Goal: Transaction & Acquisition: Obtain resource

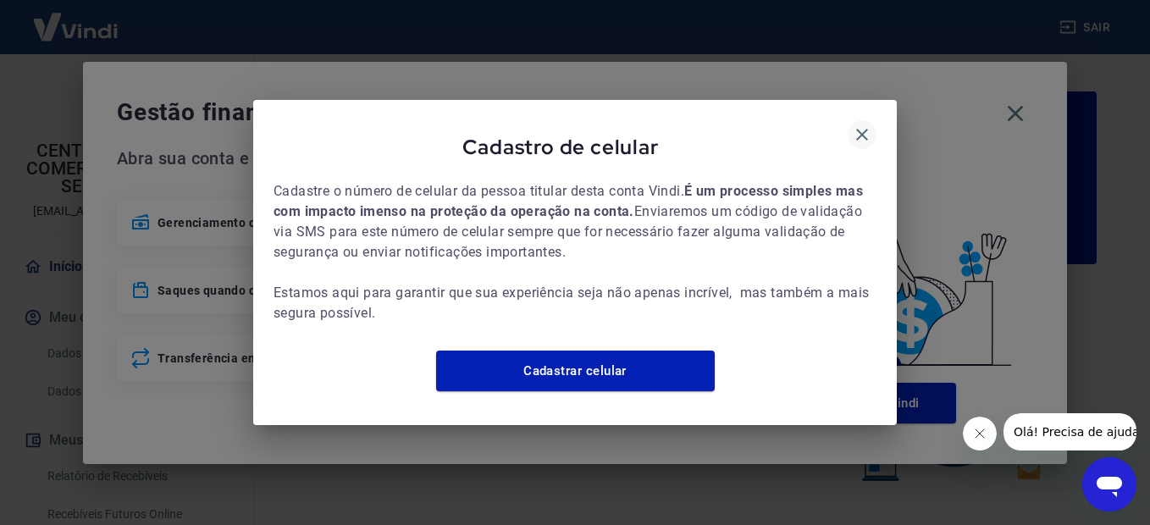
click at [866, 126] on icon "button" at bounding box center [862, 134] width 20 height 20
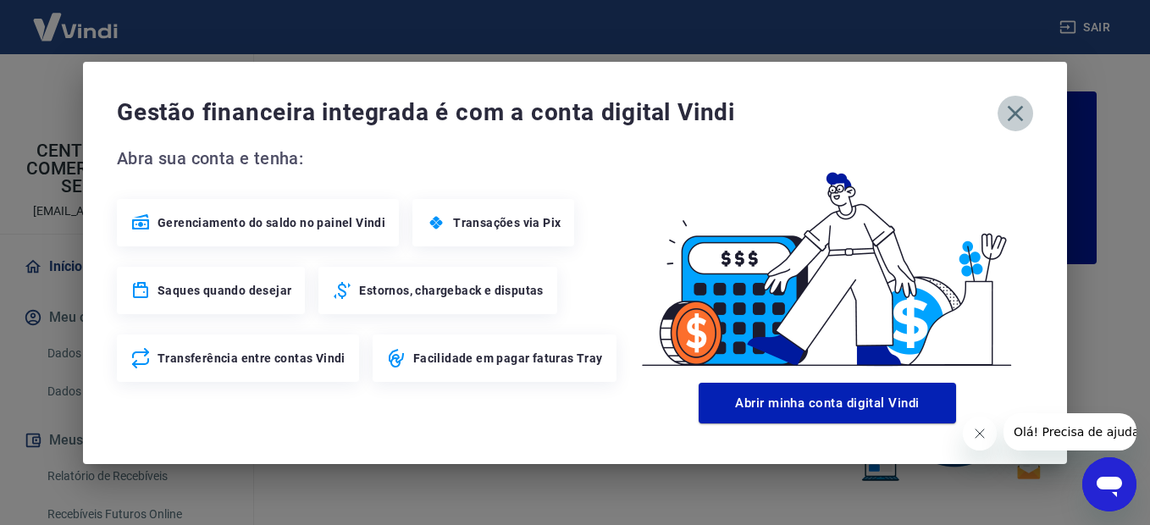
click at [1029, 112] on button "button" at bounding box center [1016, 114] width 36 height 36
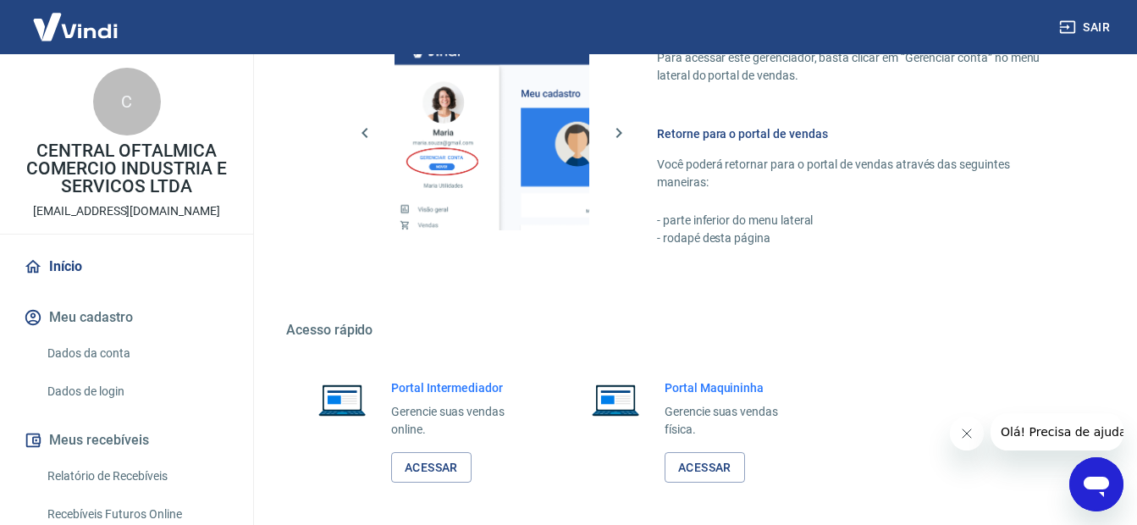
scroll to position [986, 0]
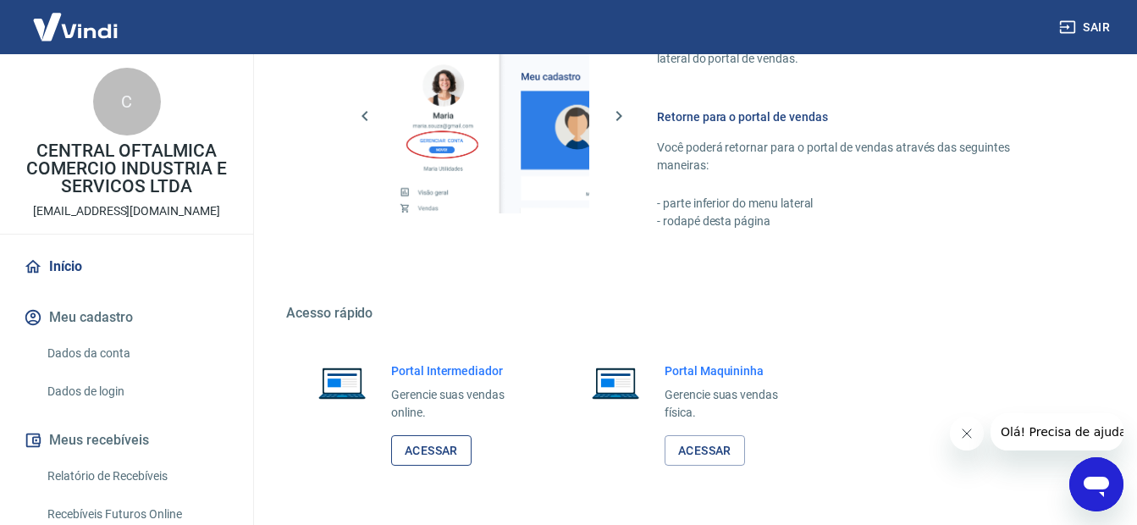
click at [433, 455] on link "Acessar" at bounding box center [431, 450] width 80 height 31
click at [1101, 29] on button "Sair" at bounding box center [1086, 27] width 61 height 31
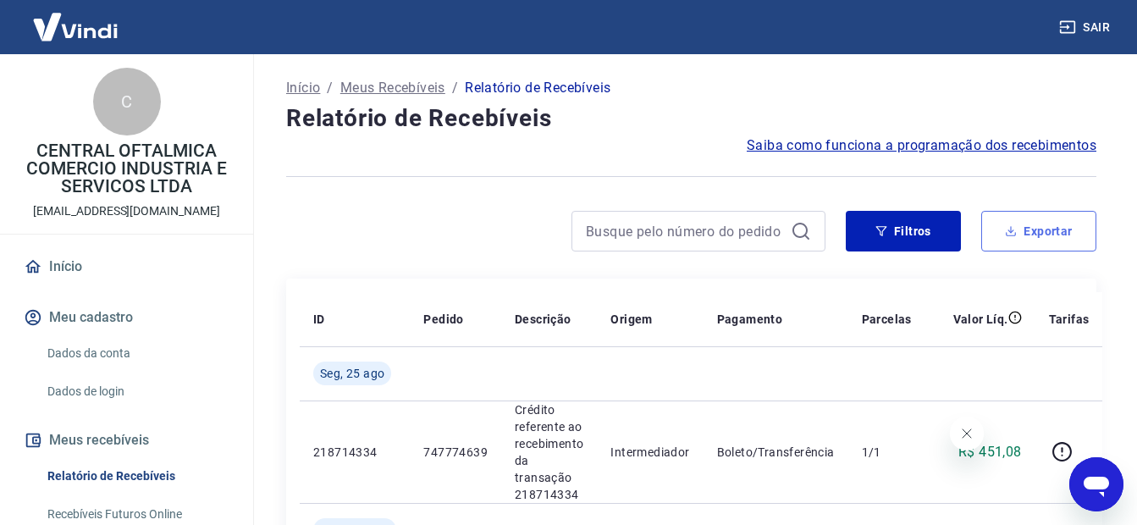
click at [1047, 228] on button "Exportar" at bounding box center [1038, 231] width 115 height 41
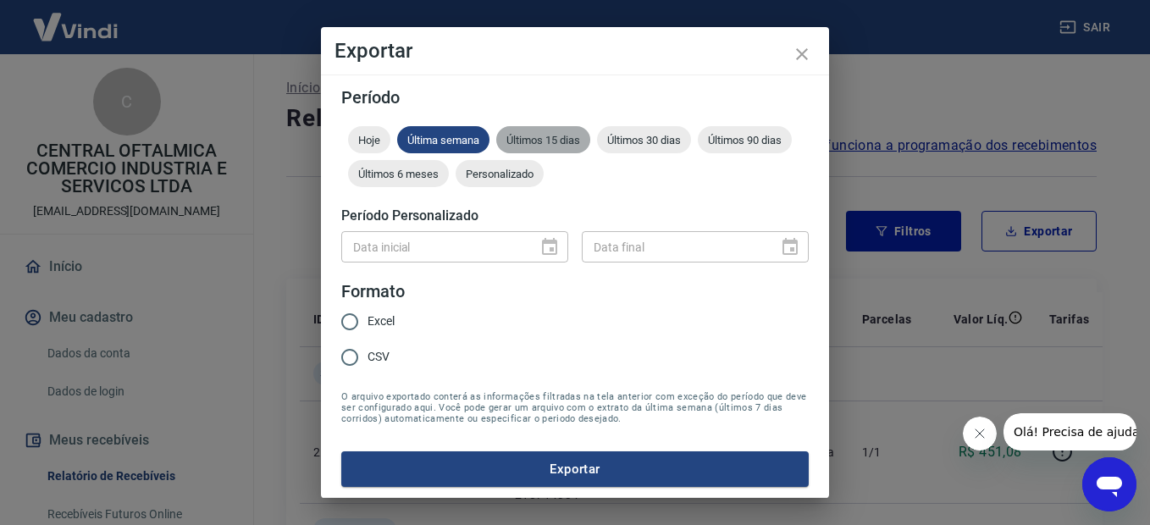
click at [533, 137] on span "Últimos 15 dias" at bounding box center [543, 140] width 94 height 13
click at [355, 356] on input "CSV" at bounding box center [350, 358] width 36 height 36
radio input "true"
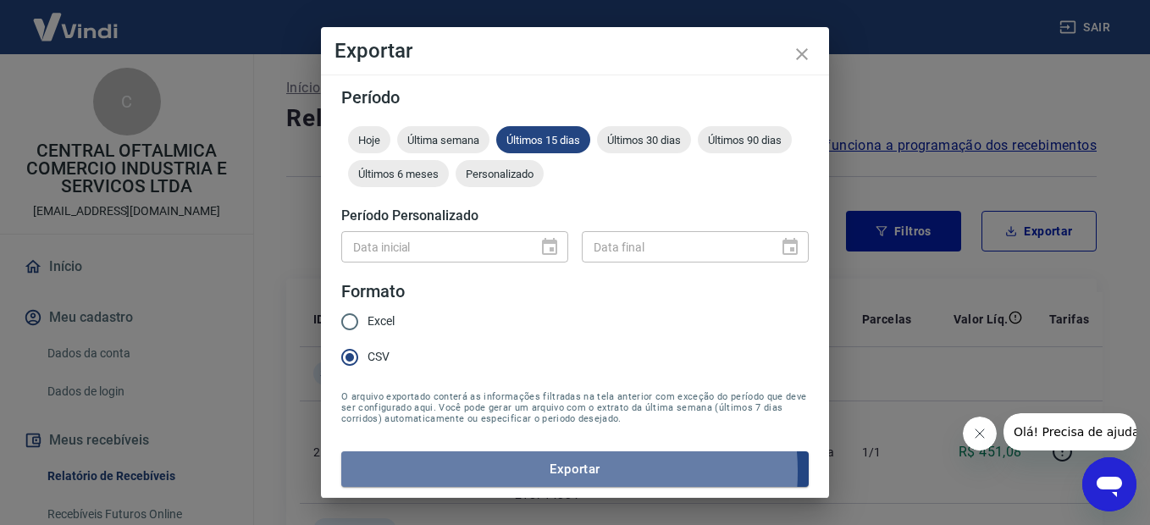
click at [559, 472] on button "Exportar" at bounding box center [574, 469] width 467 height 36
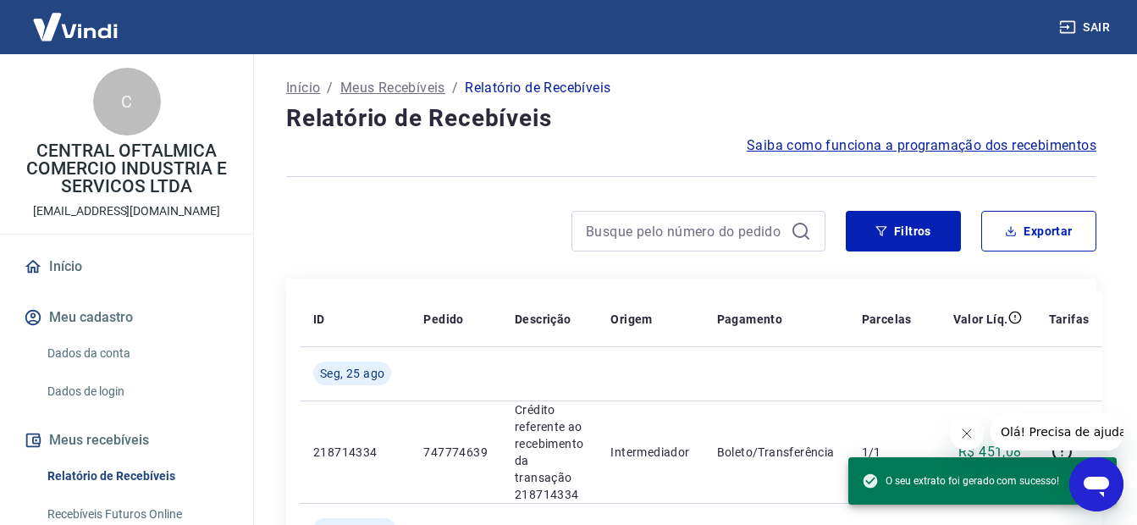
click at [365, 230] on div at bounding box center [555, 231] width 539 height 41
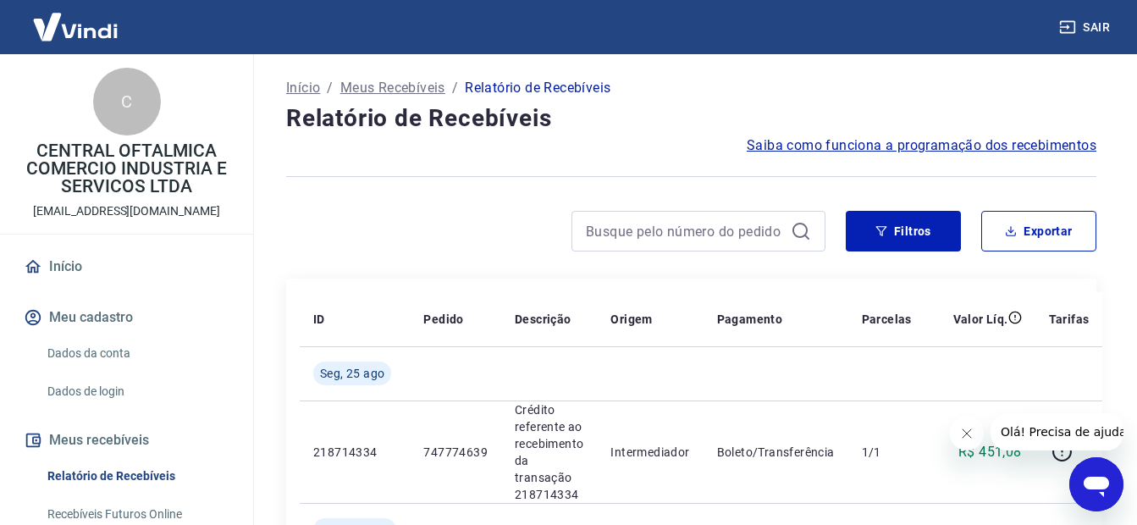
click at [1100, 28] on button "Sair" at bounding box center [1086, 27] width 61 height 31
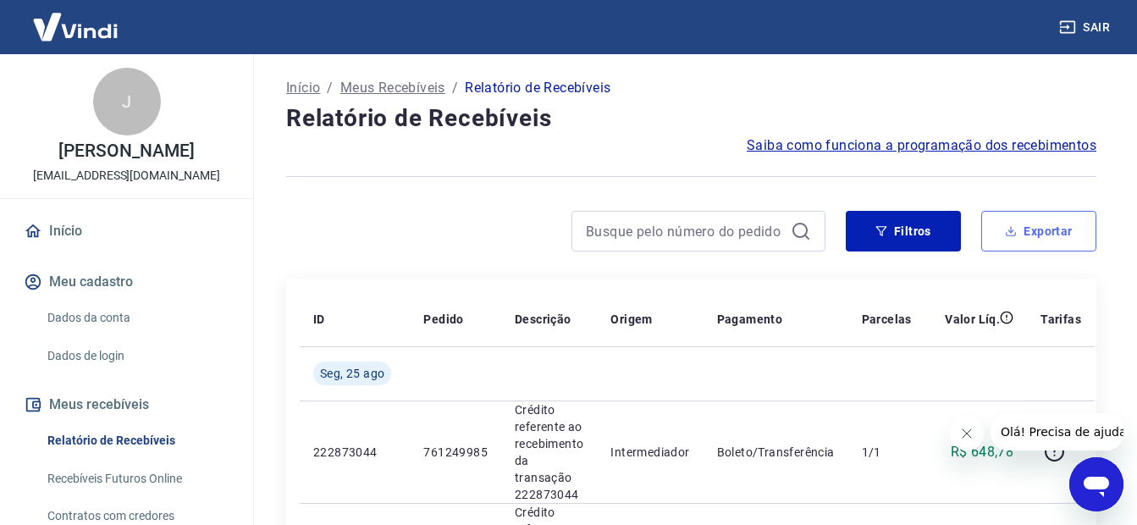
click at [1044, 229] on button "Exportar" at bounding box center [1038, 231] width 115 height 41
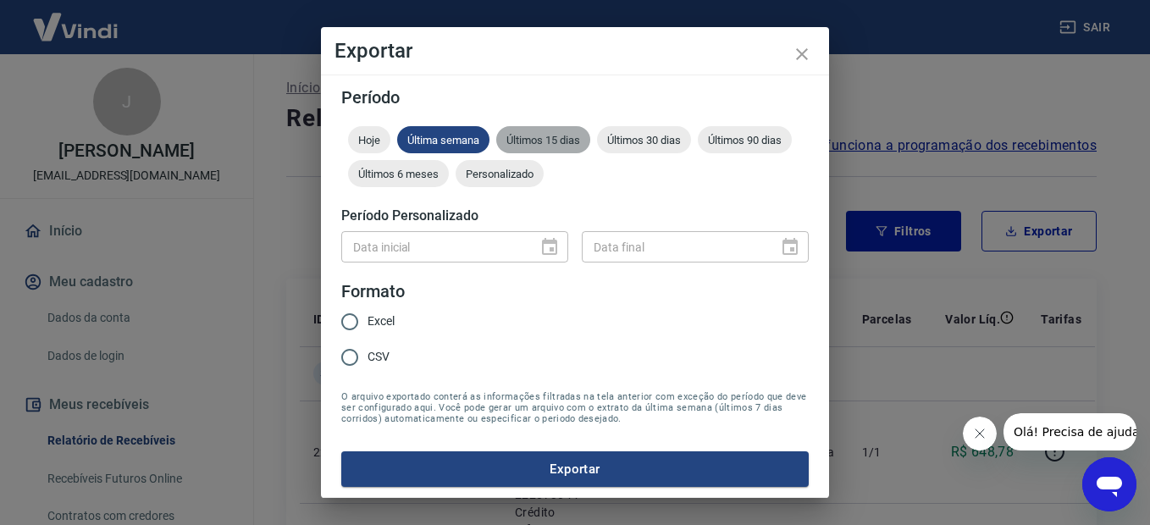
click at [533, 138] on span "Últimos 15 dias" at bounding box center [543, 140] width 94 height 13
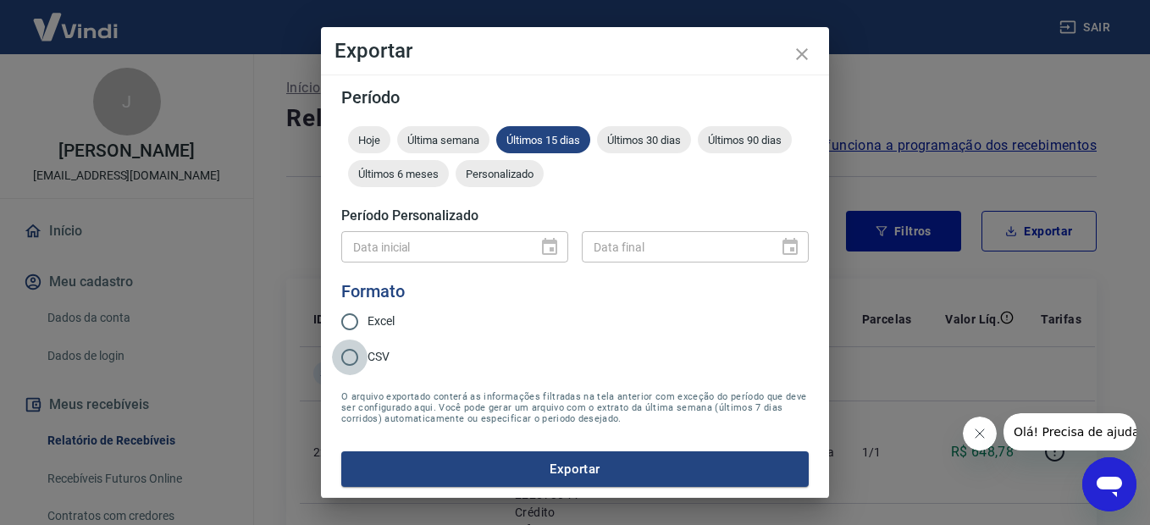
click at [343, 354] on input "CSV" at bounding box center [350, 358] width 36 height 36
radio input "true"
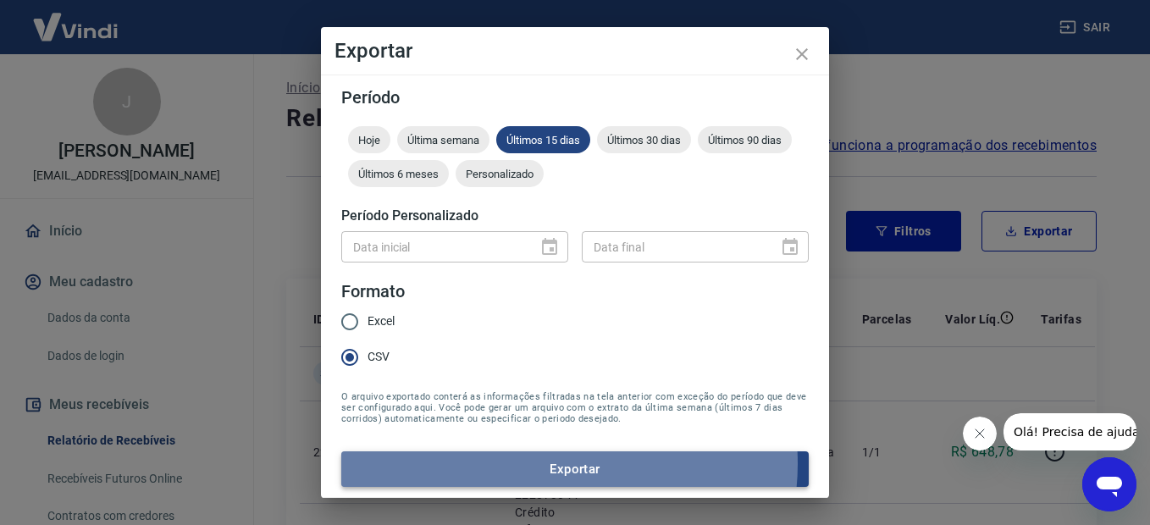
click at [564, 464] on button "Exportar" at bounding box center [574, 469] width 467 height 36
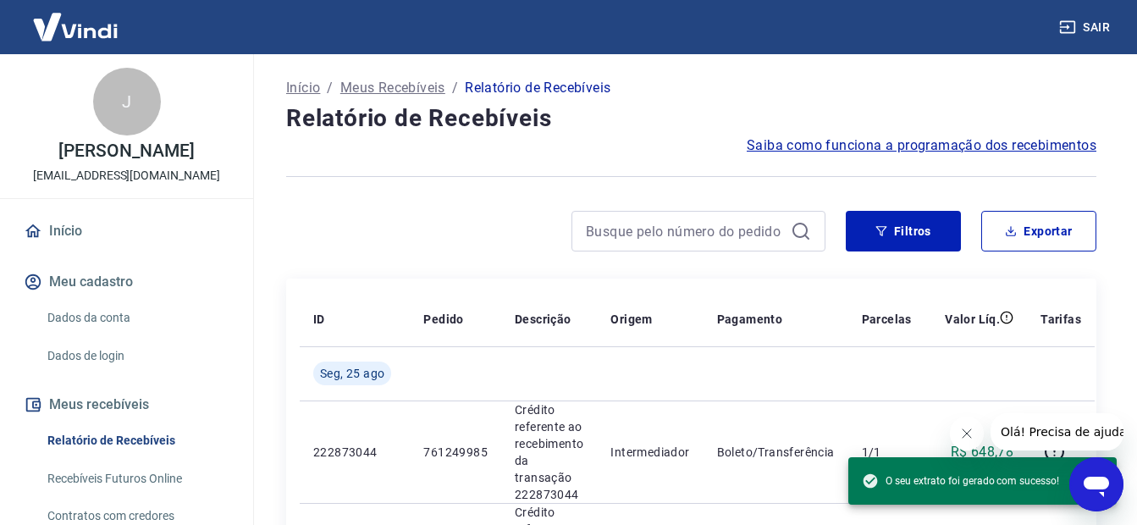
click at [431, 213] on div at bounding box center [555, 231] width 539 height 41
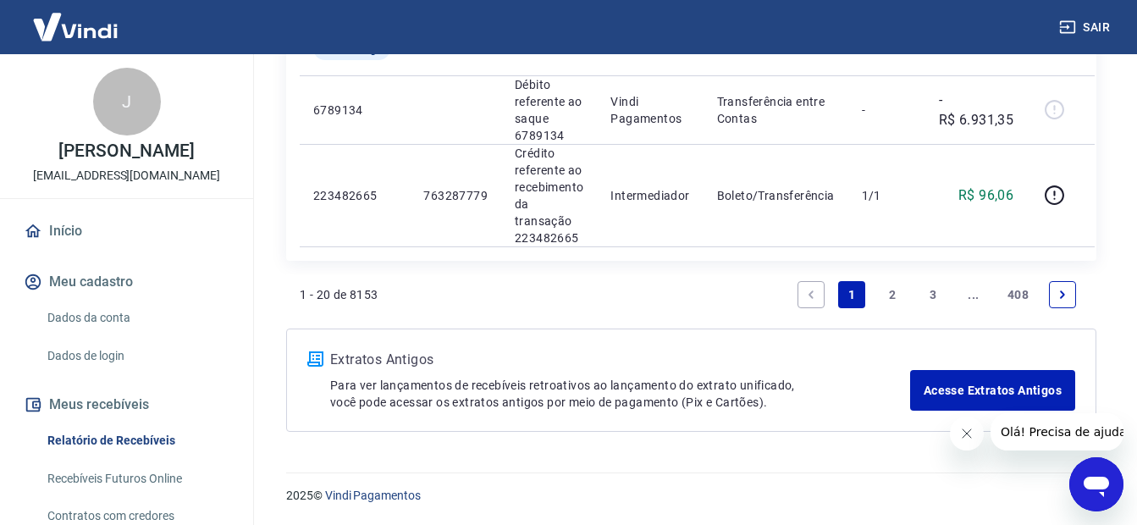
scroll to position [2307, 0]
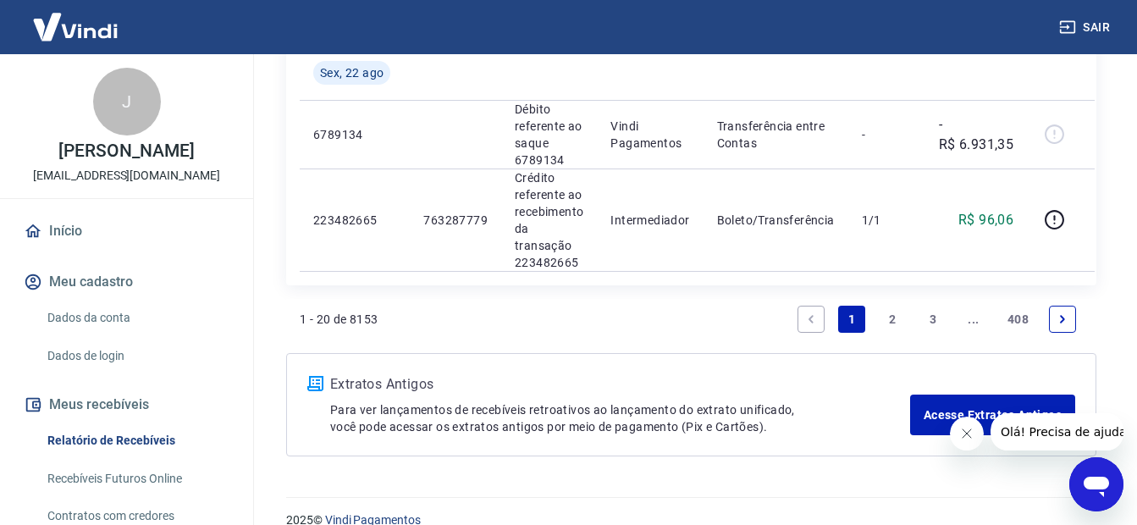
click at [59, 250] on link "Início" at bounding box center [126, 231] width 213 height 37
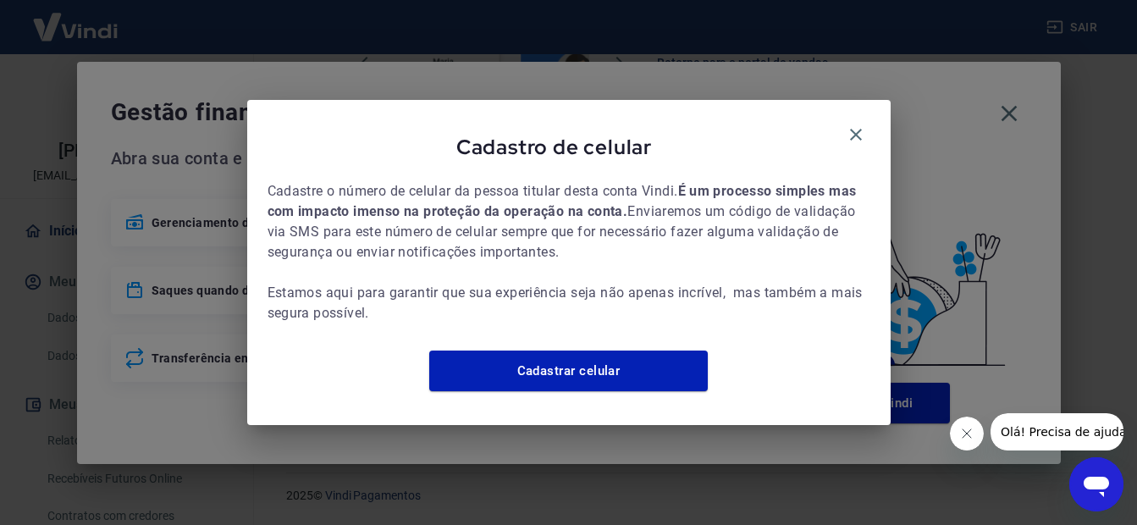
scroll to position [900, 0]
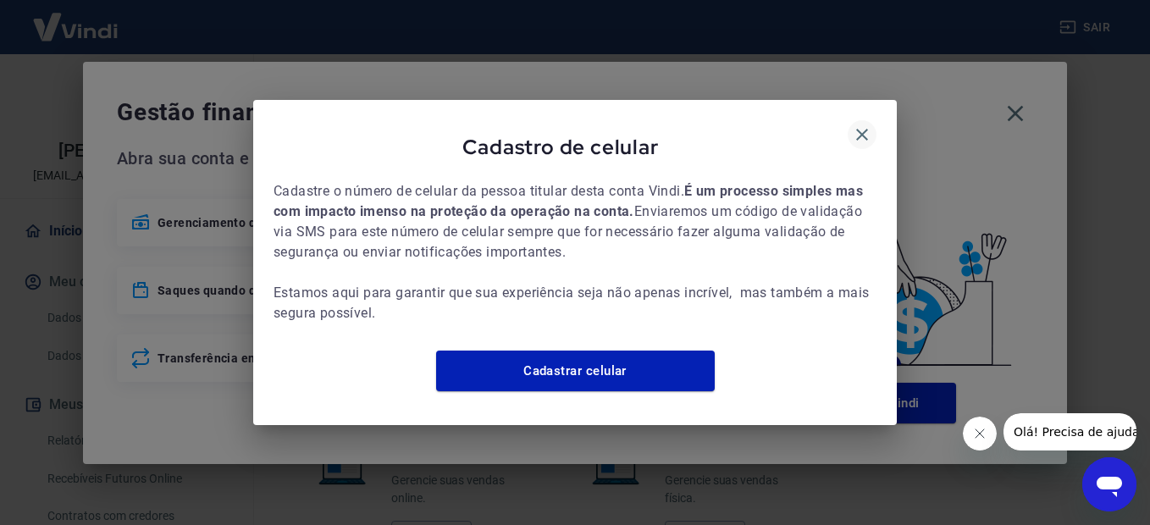
click at [865, 125] on icon "button" at bounding box center [862, 134] width 20 height 20
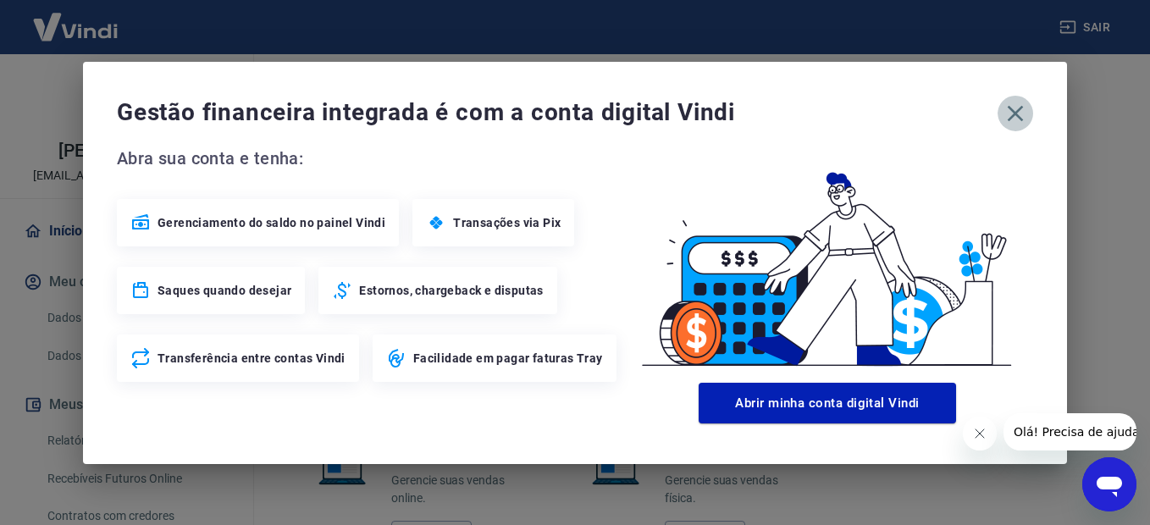
click at [1015, 112] on icon "button" at bounding box center [1016, 113] width 16 height 16
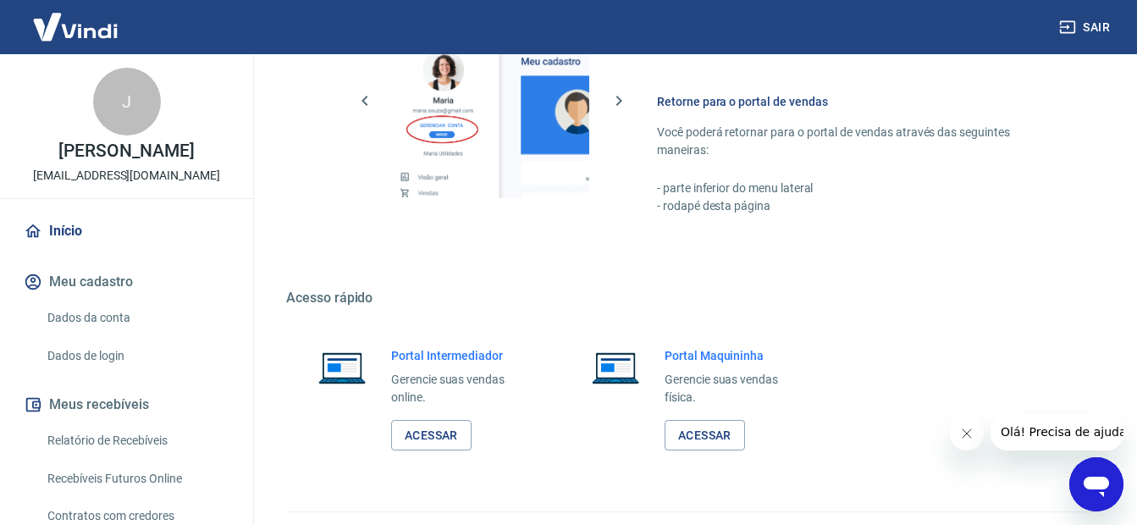
scroll to position [1014, 0]
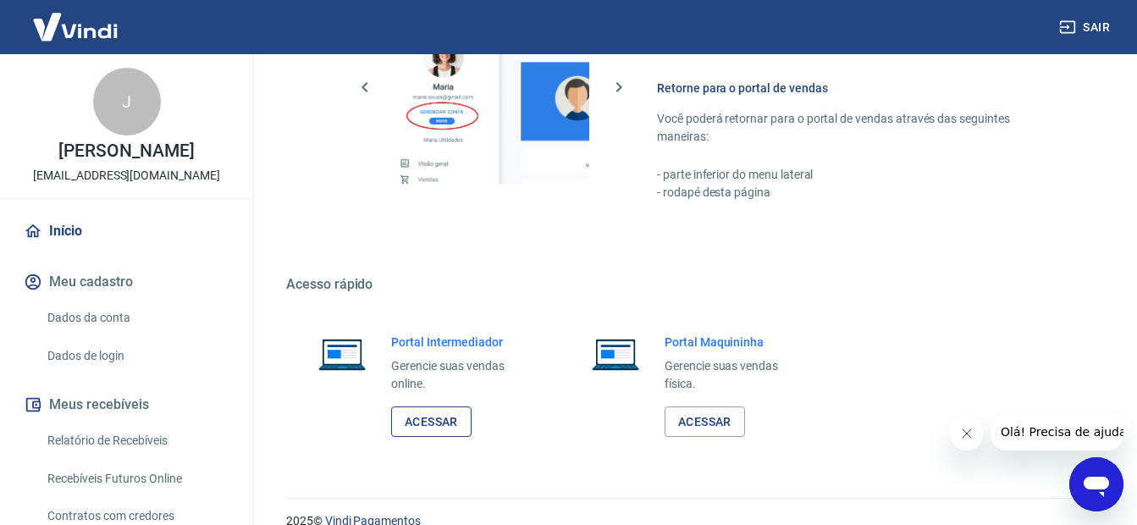
click at [445, 425] on link "Acessar" at bounding box center [431, 421] width 80 height 31
click at [1101, 23] on button "Sair" at bounding box center [1086, 27] width 61 height 31
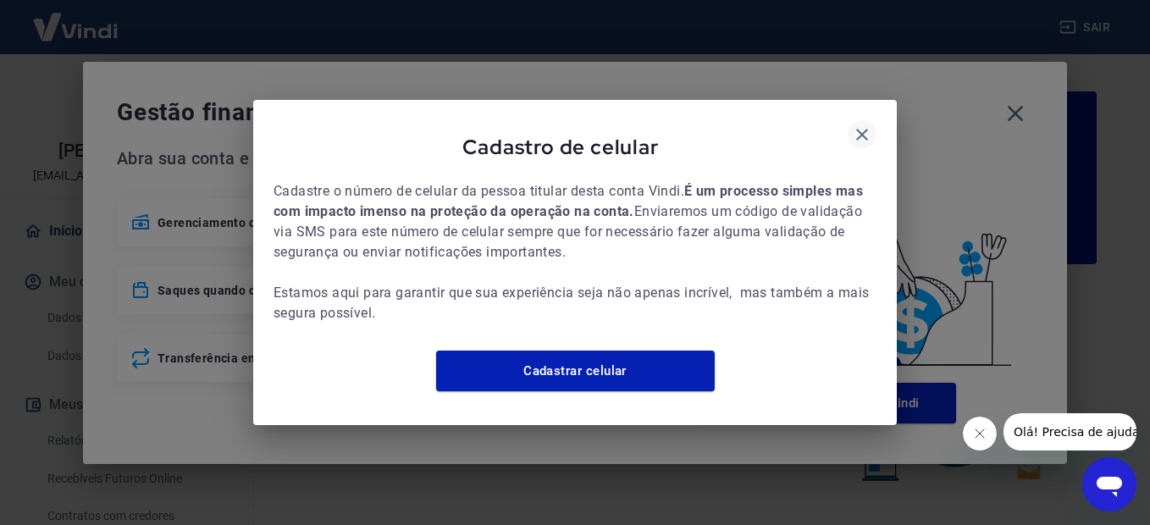
click at [853, 124] on button "button" at bounding box center [862, 134] width 29 height 29
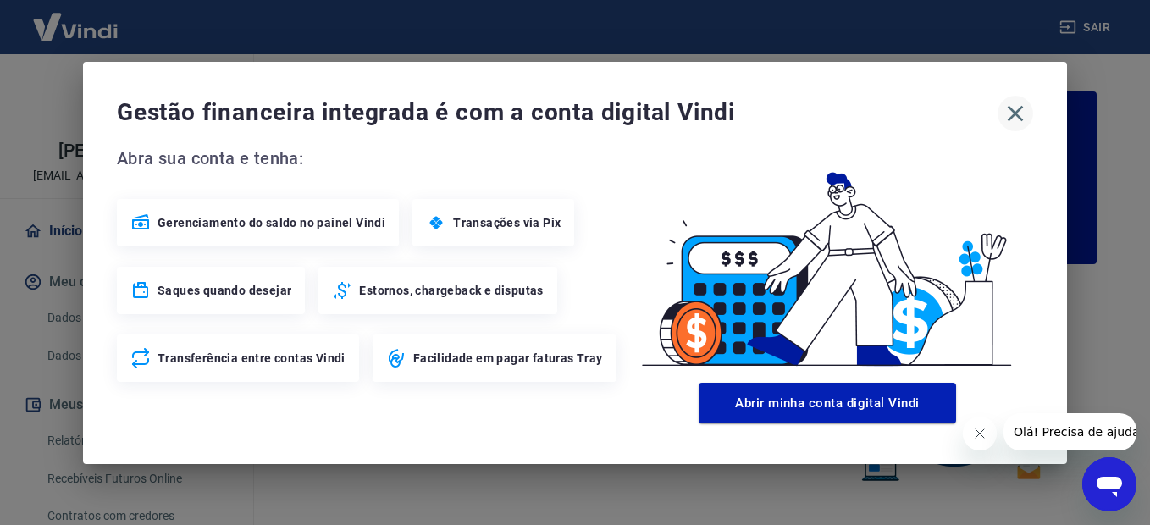
click at [1021, 114] on icon "button" at bounding box center [1015, 113] width 27 height 27
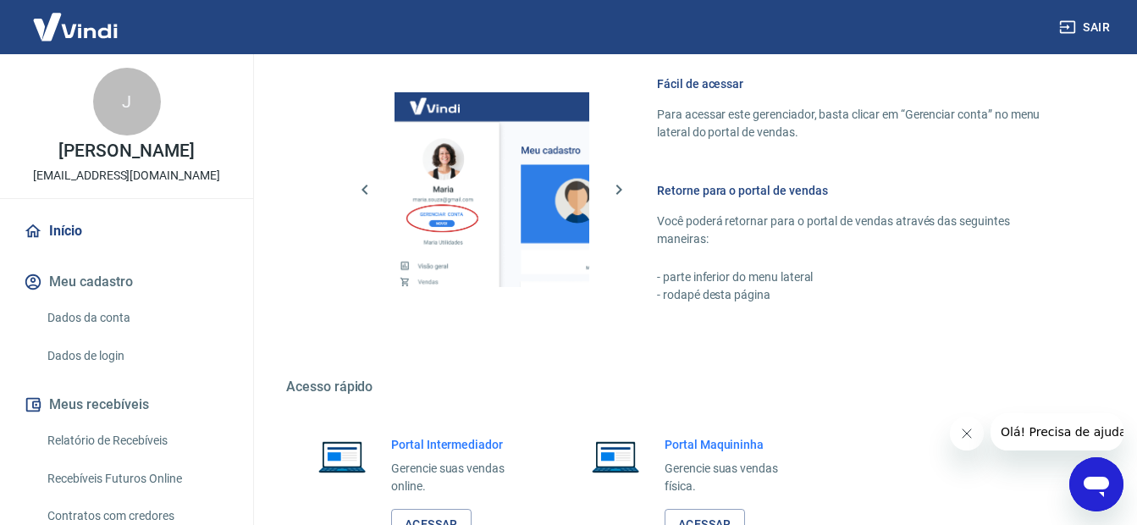
scroll to position [1040, 0]
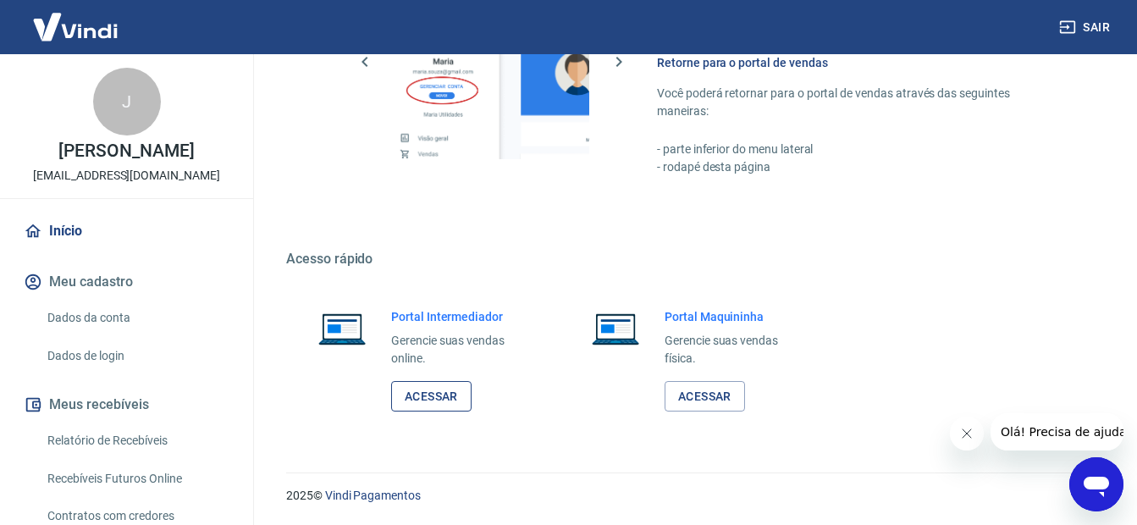
click at [444, 395] on link "Acessar" at bounding box center [431, 396] width 80 height 31
click at [49, 250] on link "Início" at bounding box center [126, 231] width 213 height 37
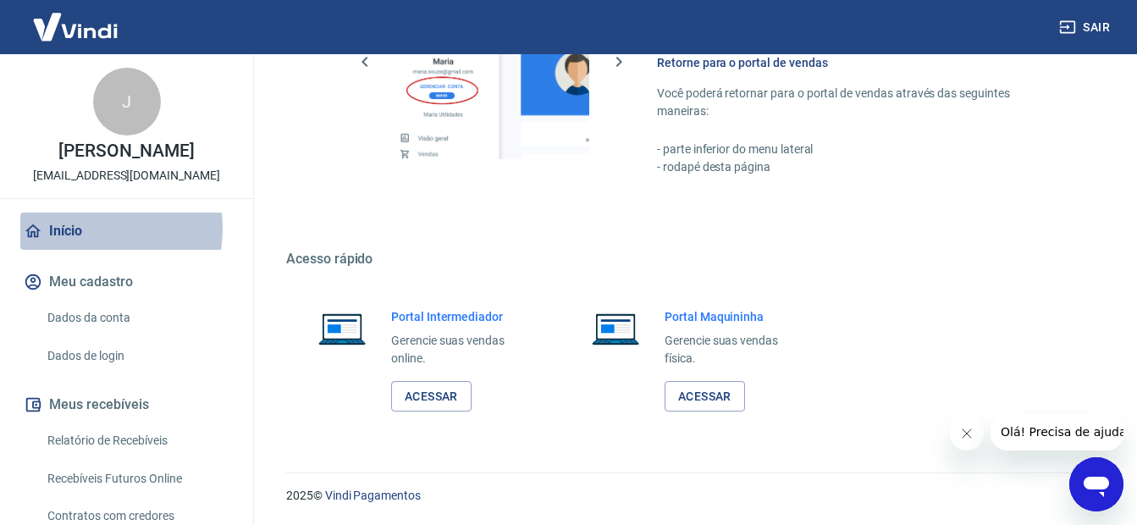
click at [76, 250] on link "Início" at bounding box center [126, 231] width 213 height 37
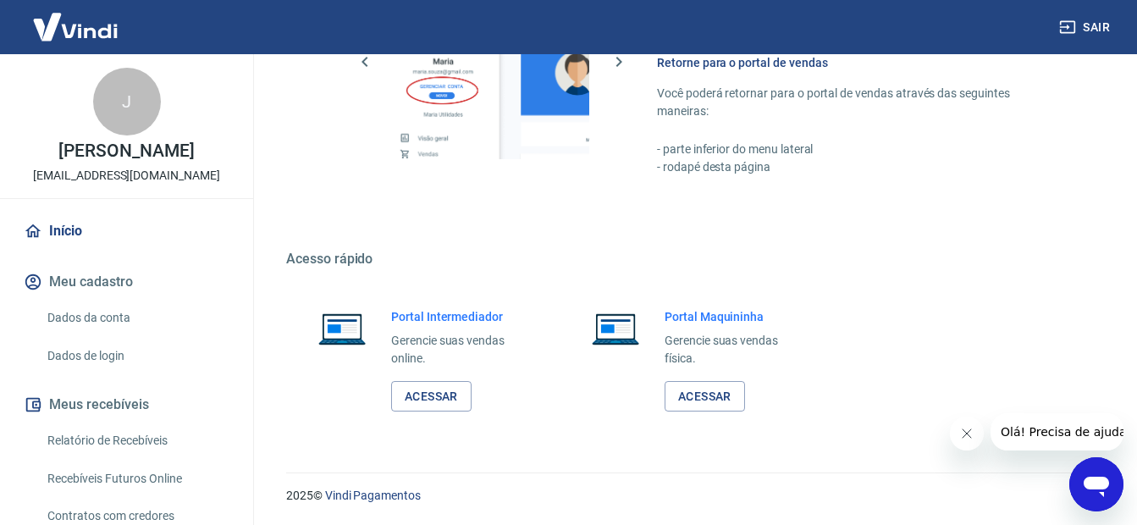
click at [65, 250] on link "Início" at bounding box center [126, 231] width 213 height 37
click at [445, 395] on link "Acessar" at bounding box center [431, 396] width 80 height 31
click at [1101, 27] on button "Sair" at bounding box center [1086, 27] width 61 height 31
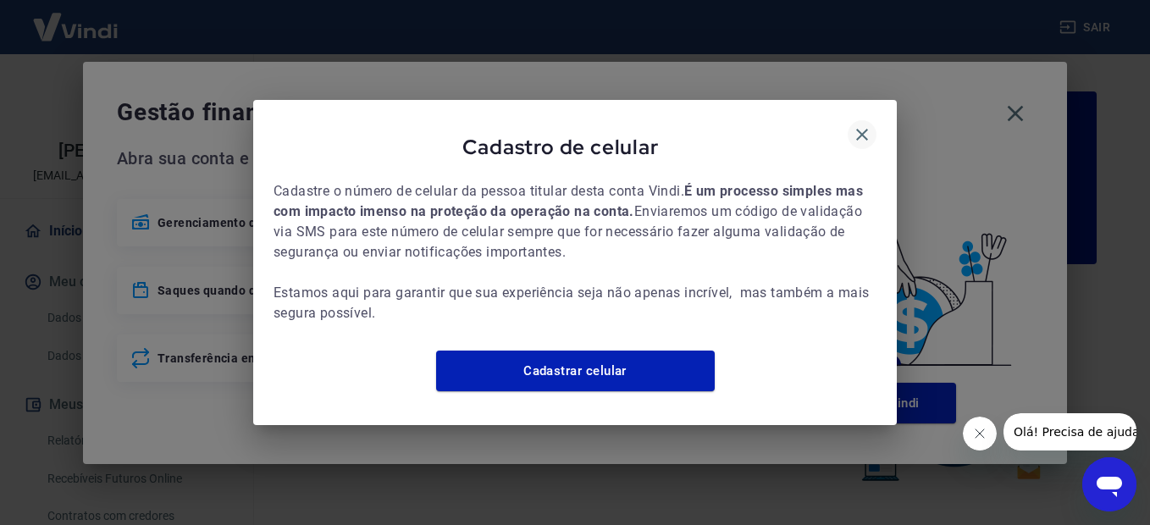
click at [861, 129] on icon "button" at bounding box center [862, 135] width 12 height 12
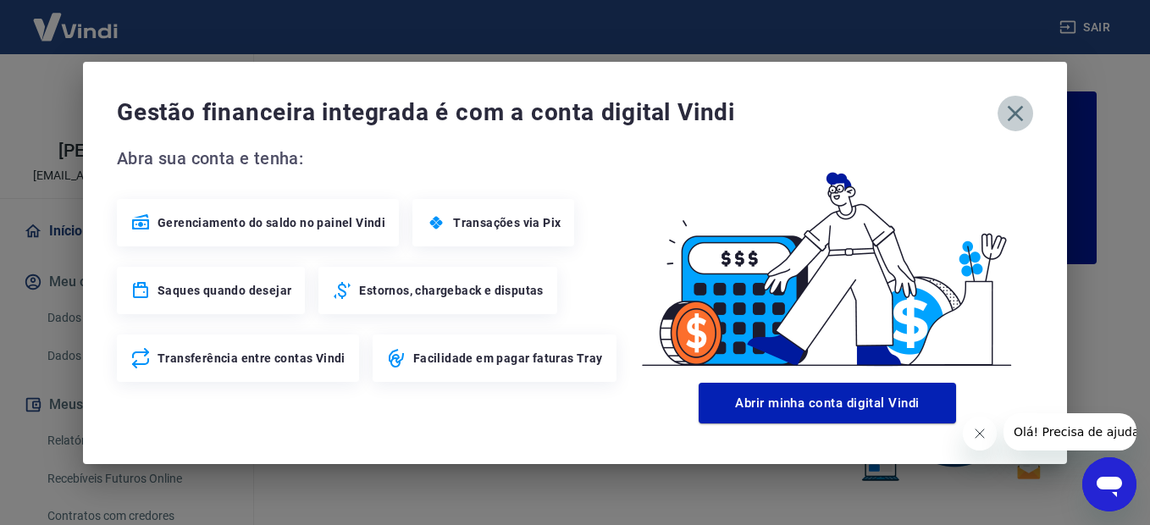
click at [1018, 112] on icon "button" at bounding box center [1015, 113] width 27 height 27
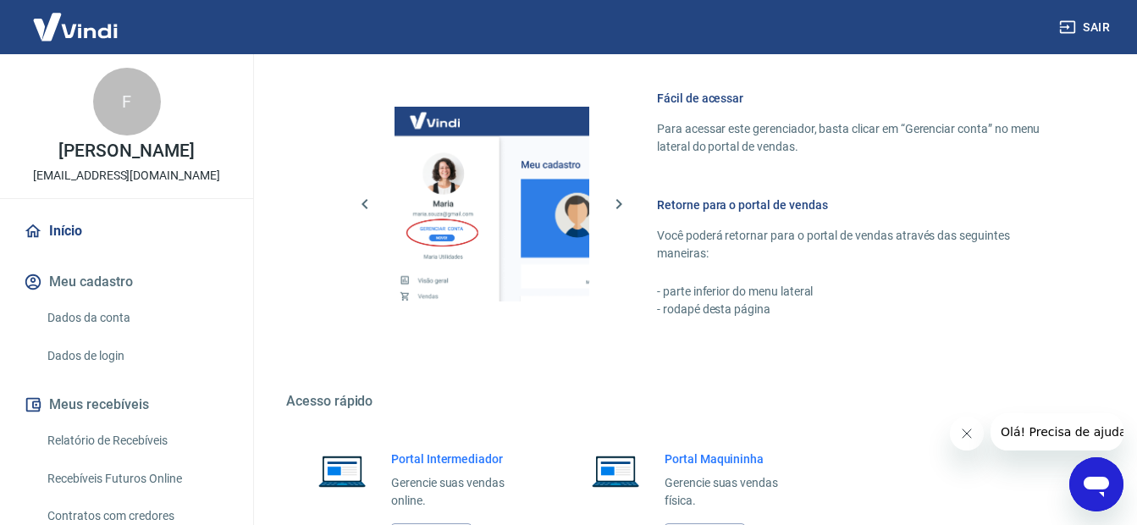
scroll to position [971, 0]
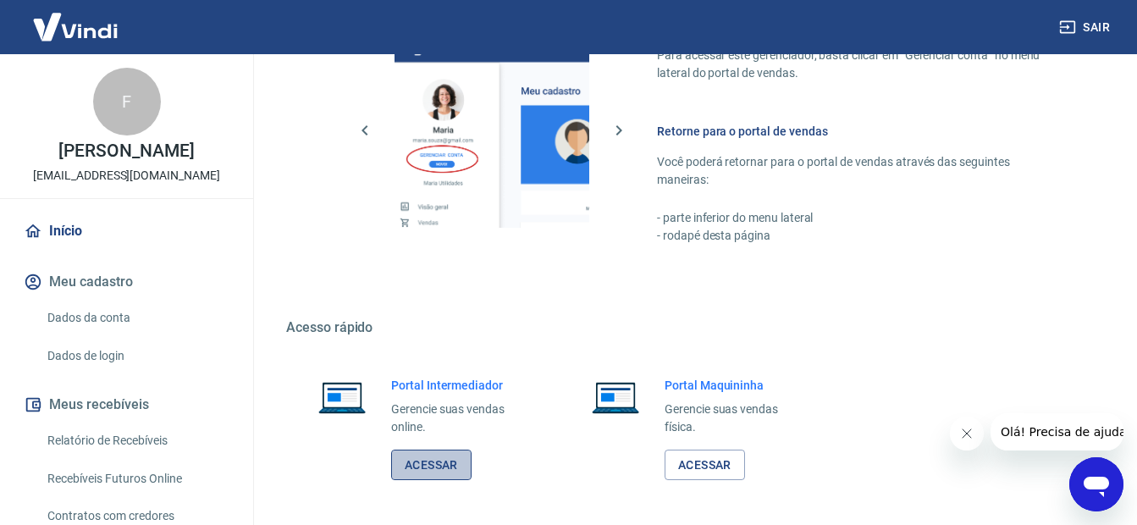
click at [428, 459] on link "Acessar" at bounding box center [431, 465] width 80 height 31
click at [1104, 26] on button "Sair" at bounding box center [1086, 27] width 61 height 31
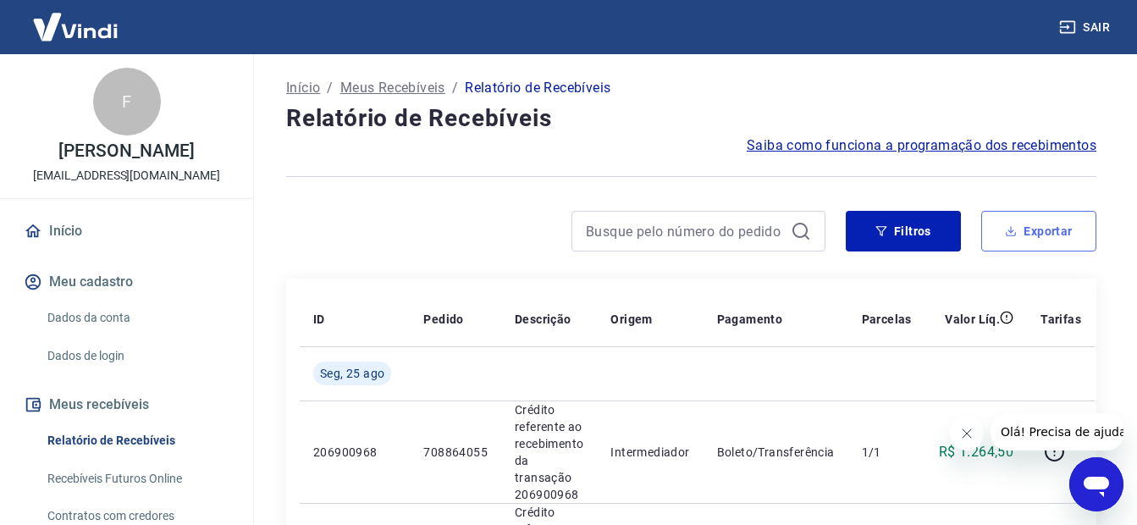
click at [1048, 234] on button "Exportar" at bounding box center [1038, 231] width 115 height 41
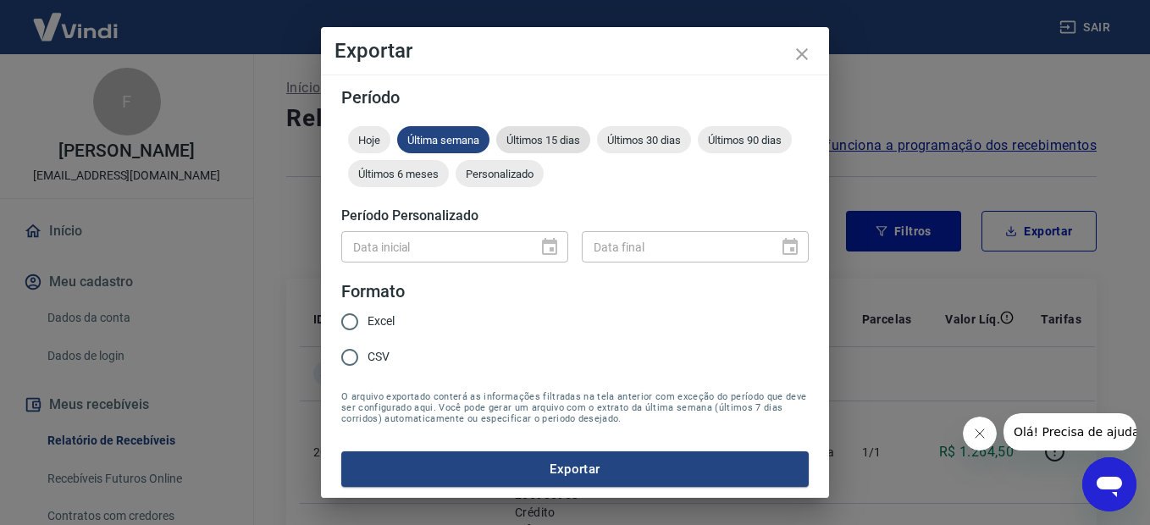
click at [525, 140] on span "Últimos 15 dias" at bounding box center [543, 140] width 94 height 13
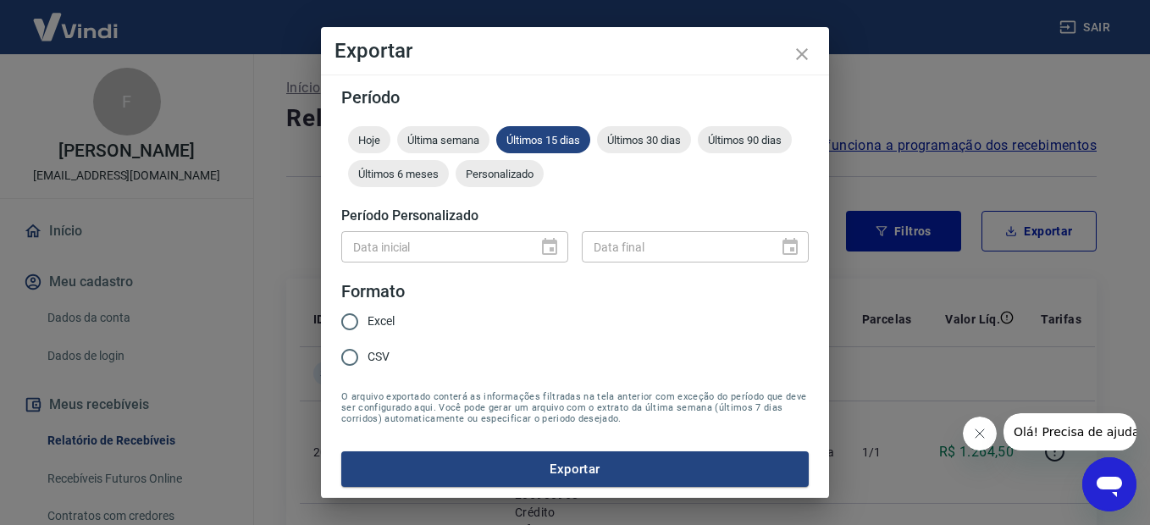
click at [354, 357] on input "CSV" at bounding box center [350, 358] width 36 height 36
radio input "true"
click at [569, 469] on button "Exportar" at bounding box center [574, 469] width 467 height 36
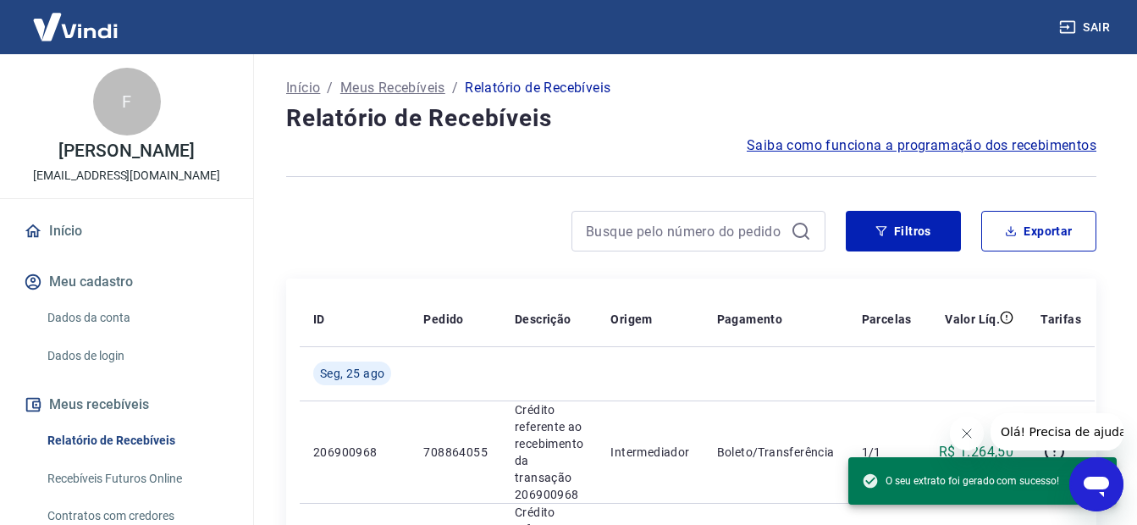
click at [476, 225] on div at bounding box center [555, 231] width 539 height 41
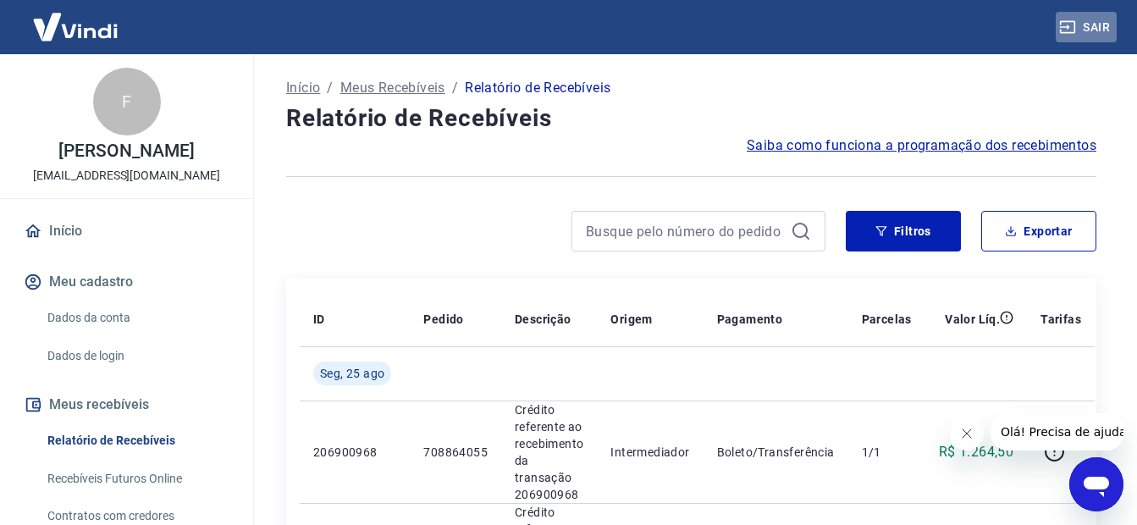
click at [1095, 25] on button "Sair" at bounding box center [1086, 27] width 61 height 31
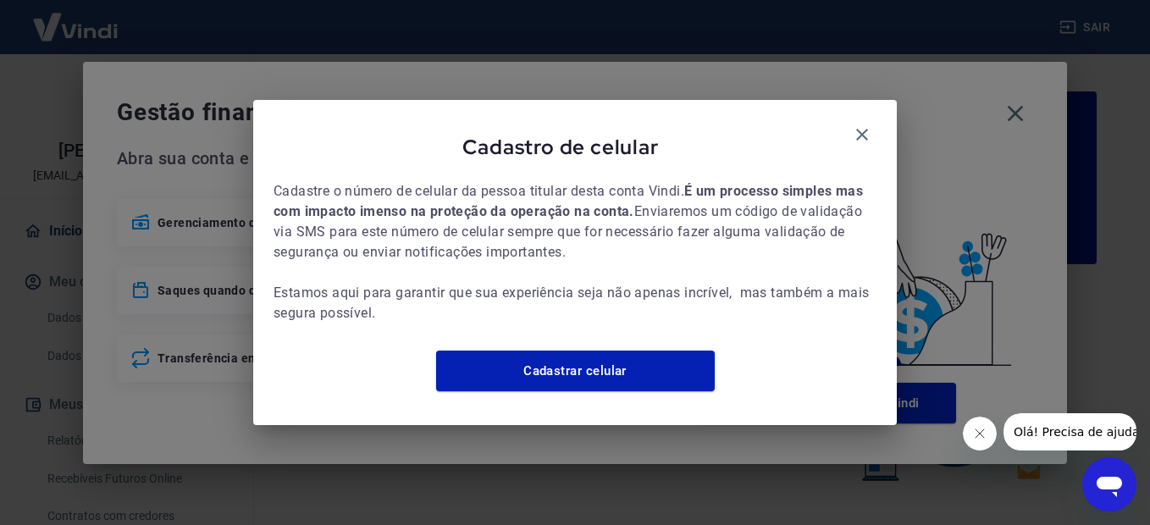
drag, startPoint x: 863, startPoint y: 122, endPoint x: 891, endPoint y: 122, distance: 27.9
click at [864, 124] on icon "button" at bounding box center [862, 134] width 20 height 20
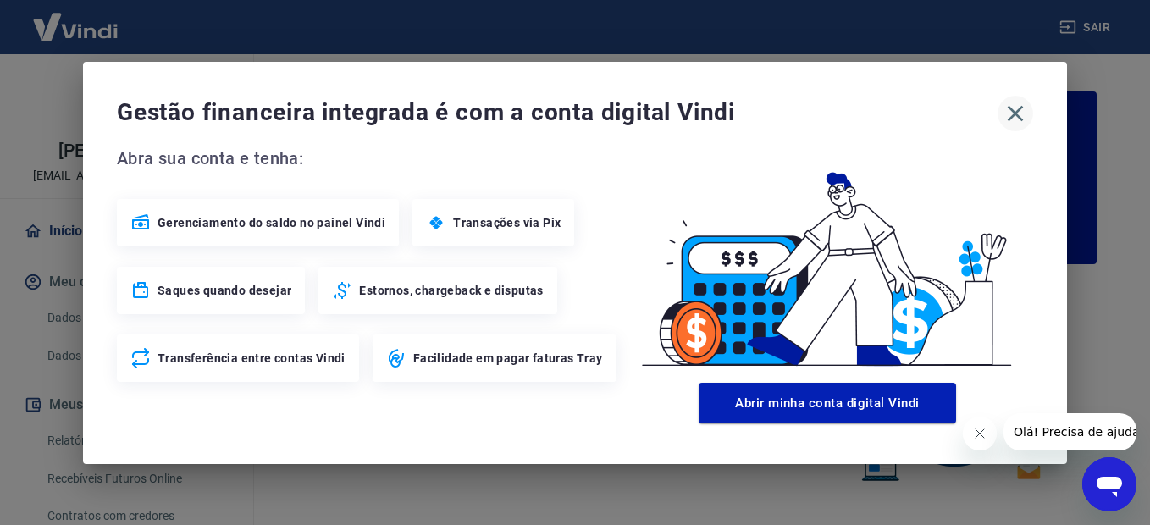
click at [1020, 113] on icon "button" at bounding box center [1015, 113] width 27 height 27
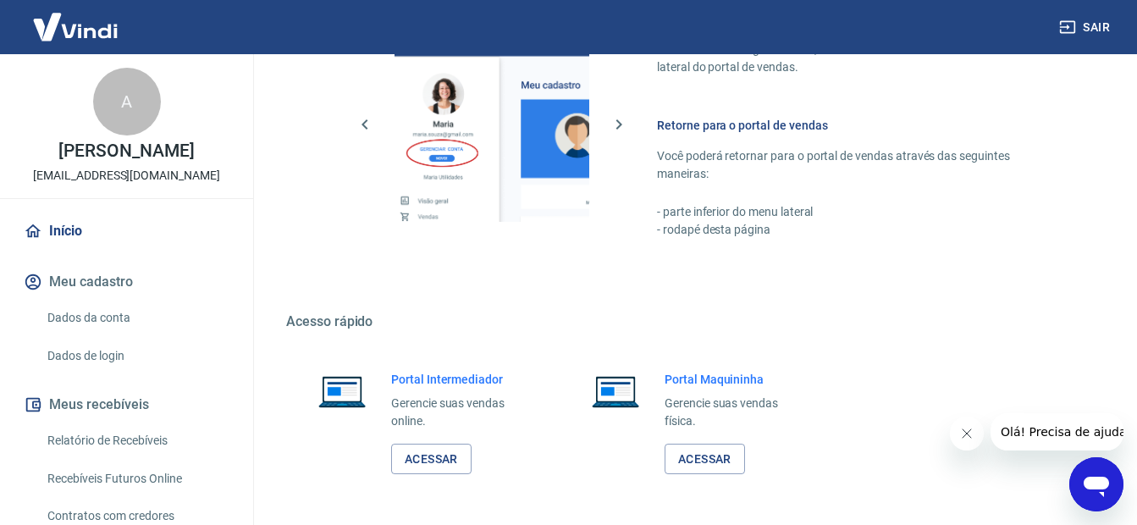
scroll to position [1040, 0]
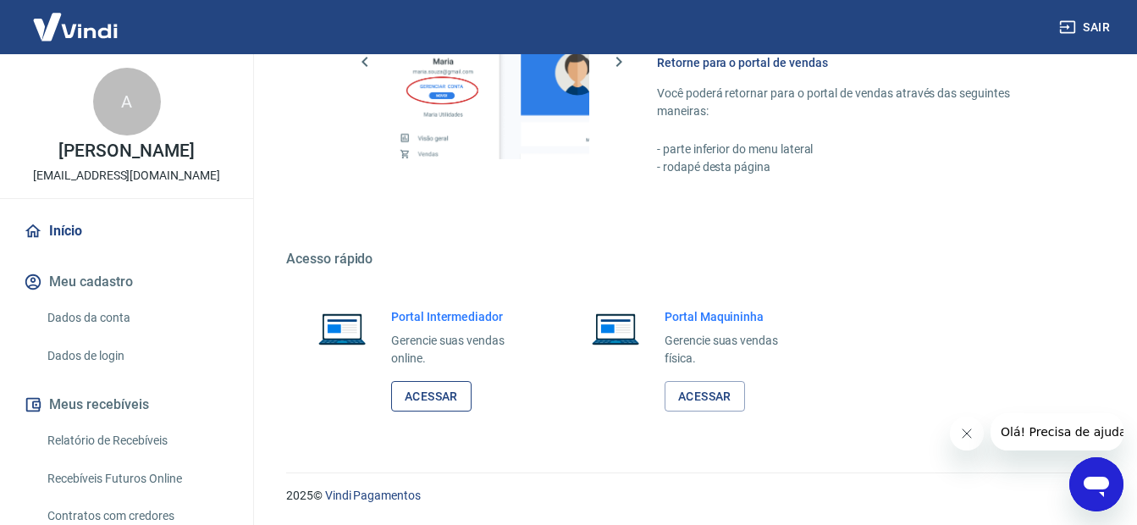
click at [431, 401] on link "Acessar" at bounding box center [431, 396] width 80 height 31
click at [64, 248] on link "Início" at bounding box center [126, 231] width 213 height 37
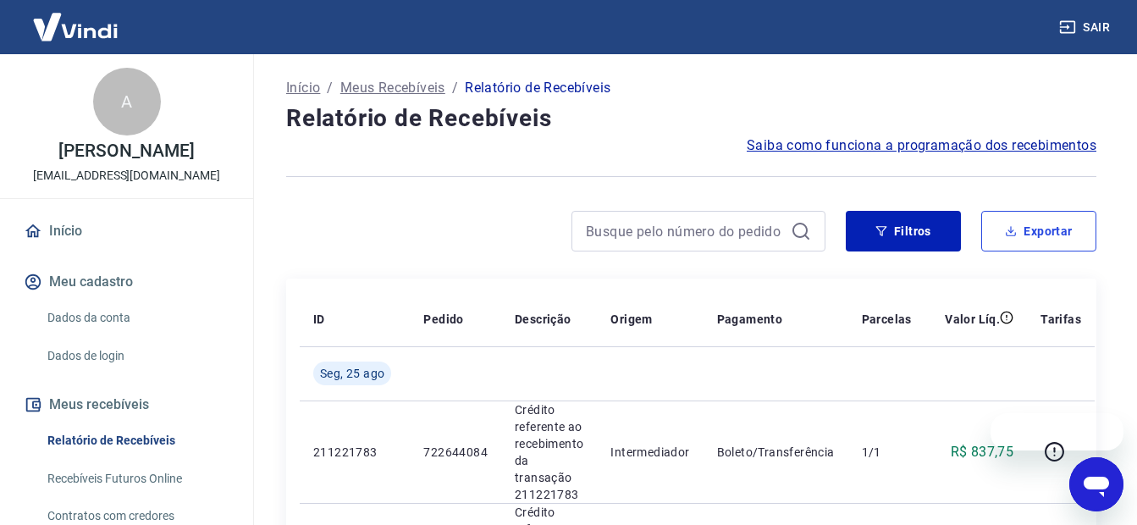
click at [1031, 228] on button "Exportar" at bounding box center [1038, 231] width 115 height 41
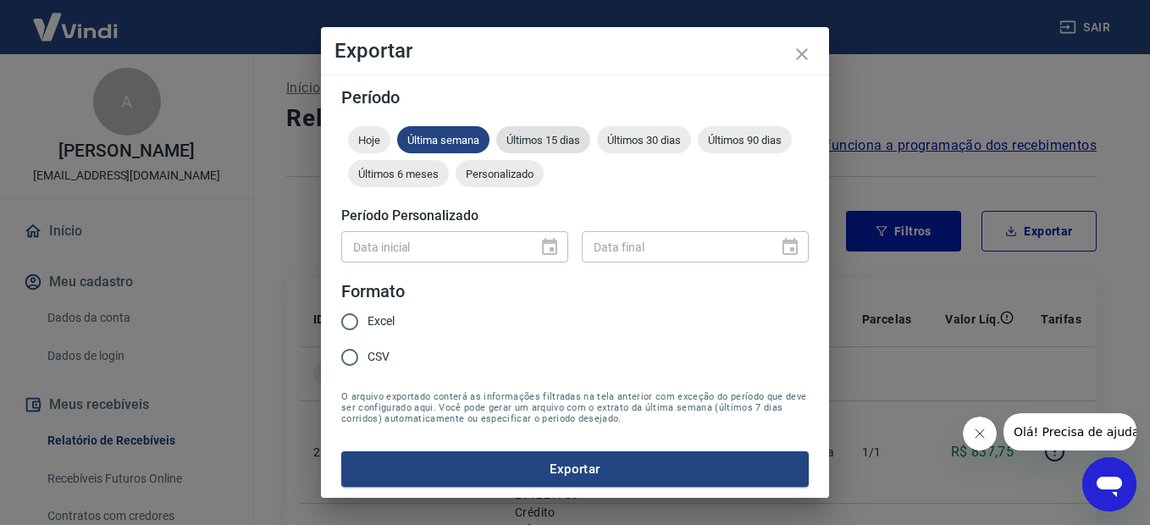
click at [565, 137] on span "Últimos 15 dias" at bounding box center [543, 140] width 94 height 13
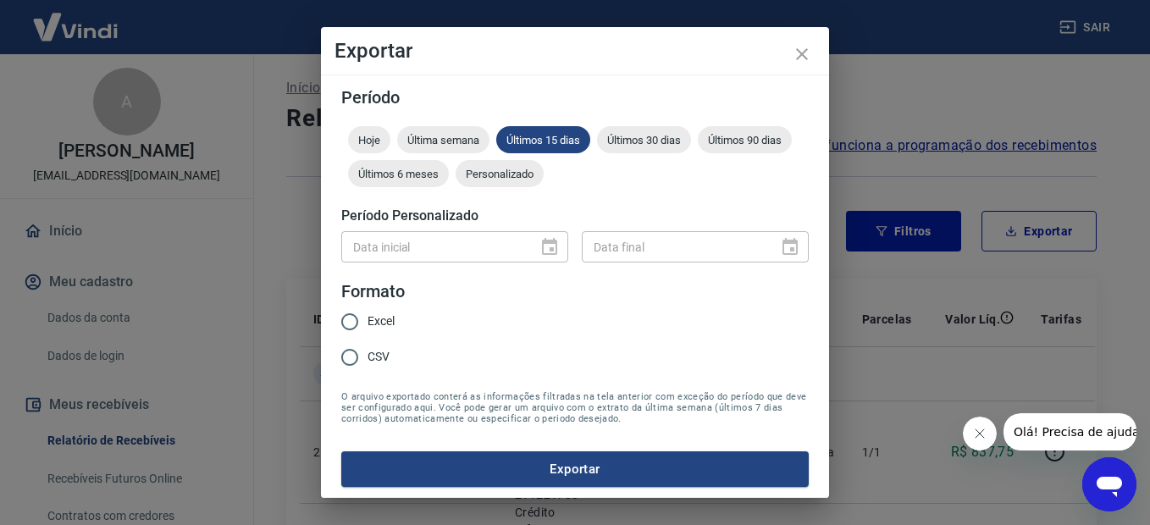
click at [348, 360] on input "CSV" at bounding box center [350, 358] width 36 height 36
radio input "true"
click at [562, 470] on button "Exportar" at bounding box center [574, 469] width 467 height 36
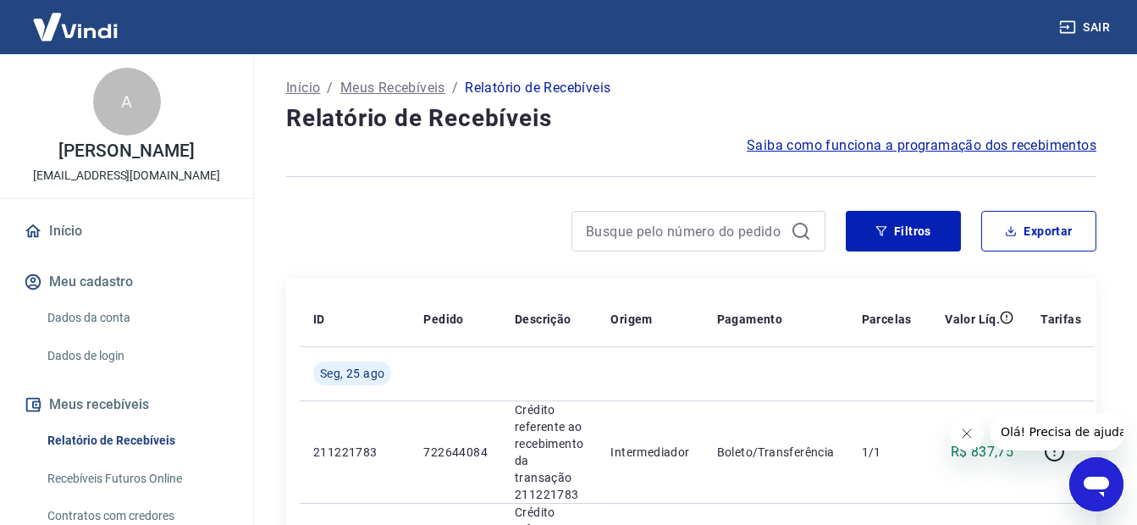
click at [329, 213] on div at bounding box center [555, 231] width 539 height 41
click at [1067, 232] on button "Exportar" at bounding box center [1038, 231] width 115 height 41
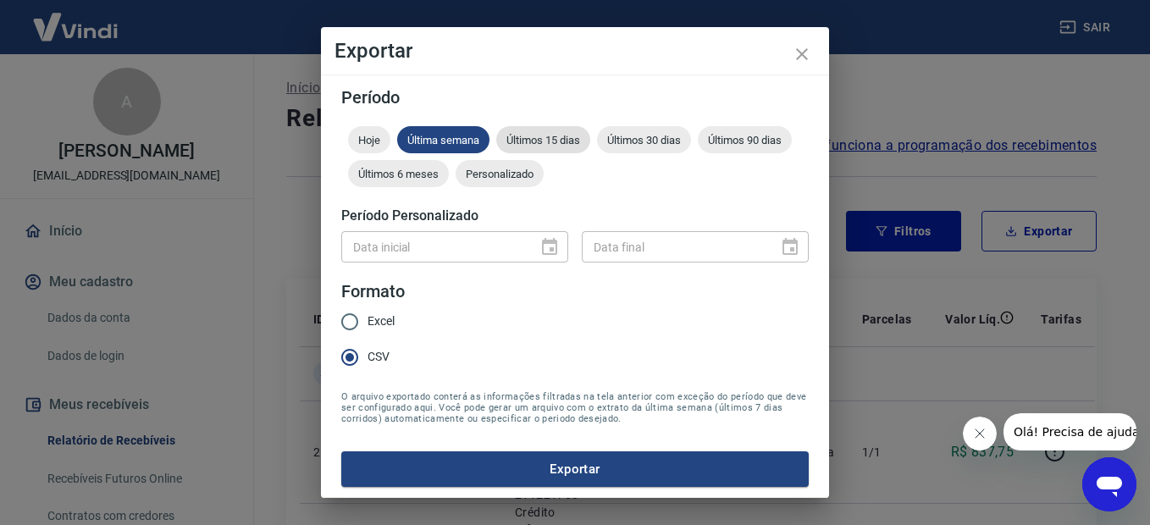
click at [560, 146] on span "Últimos 15 dias" at bounding box center [543, 140] width 94 height 13
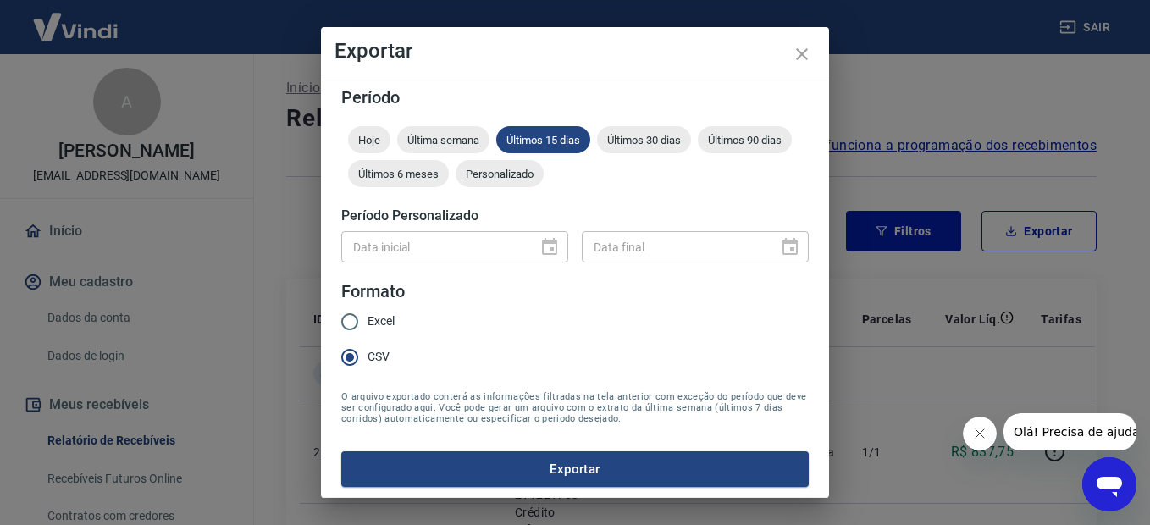
click at [569, 458] on button "Exportar" at bounding box center [574, 469] width 467 height 36
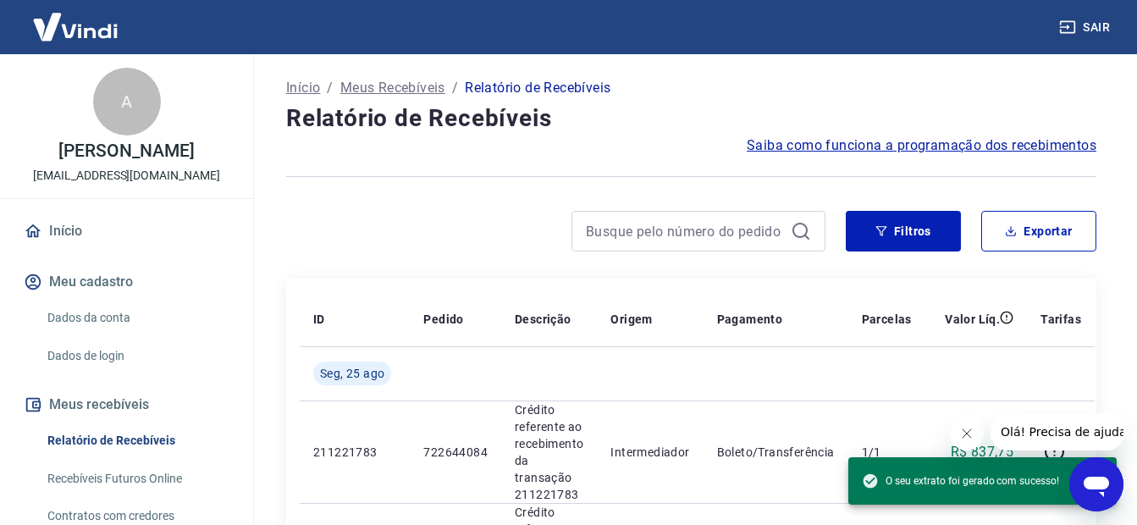
click at [423, 256] on div "Filtros Exportar" at bounding box center [691, 238] width 810 height 54
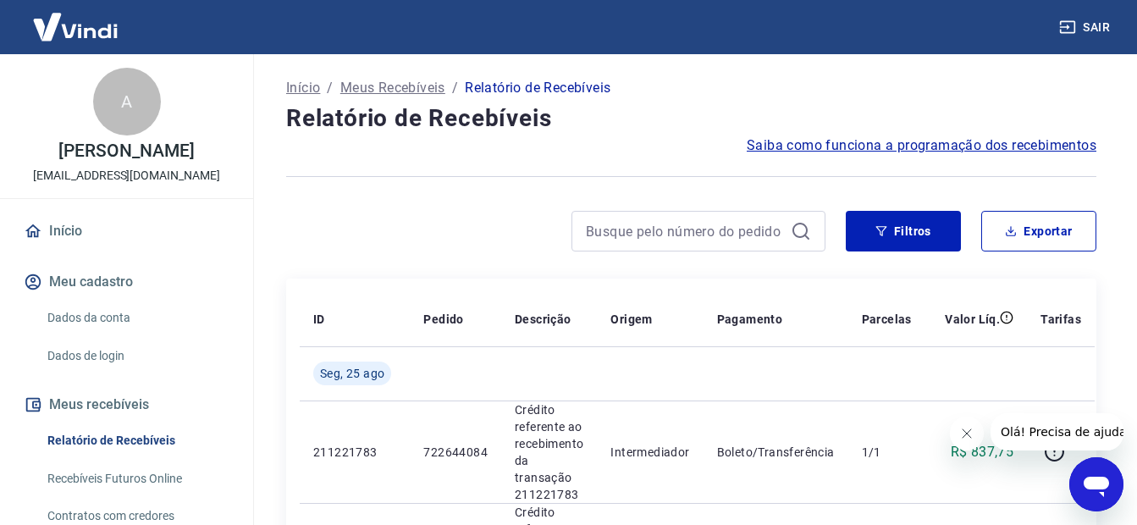
click at [1115, 25] on button "Sair" at bounding box center [1086, 27] width 61 height 31
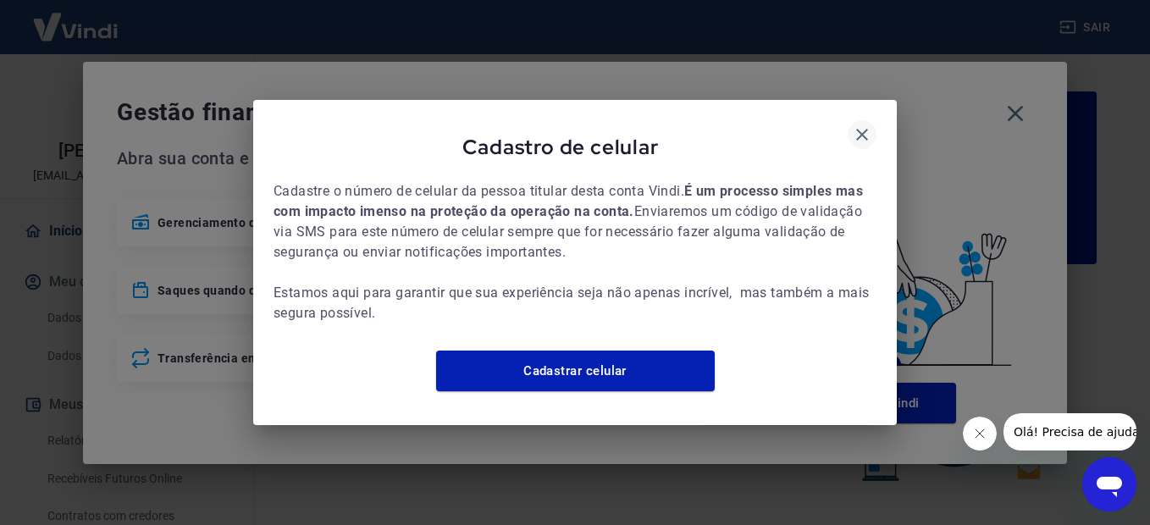
click at [865, 125] on icon "button" at bounding box center [862, 134] width 20 height 20
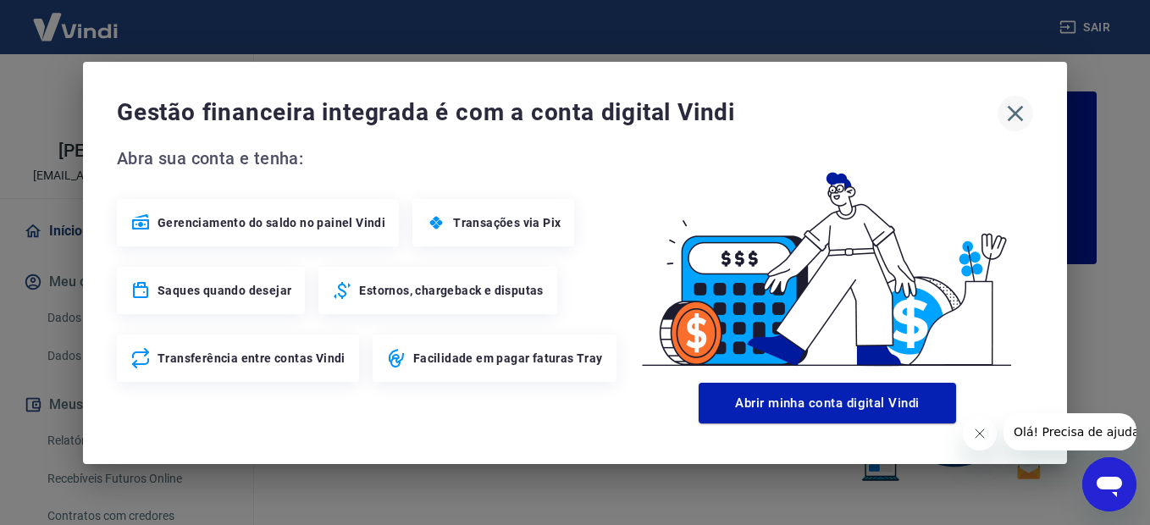
click at [1015, 112] on icon "button" at bounding box center [1016, 113] width 16 height 16
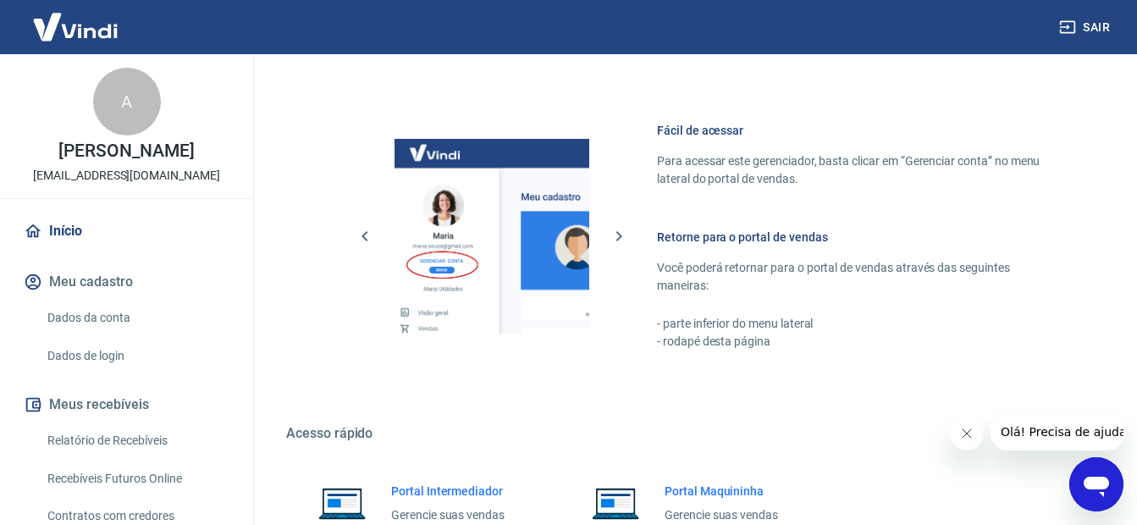
scroll to position [1040, 0]
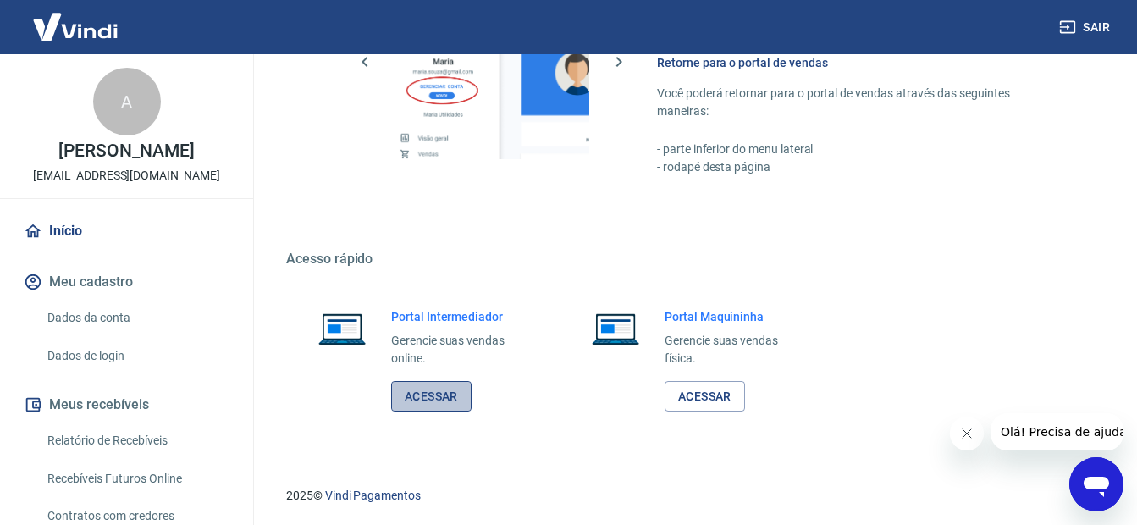
click at [415, 408] on link "Acessar" at bounding box center [431, 396] width 80 height 31
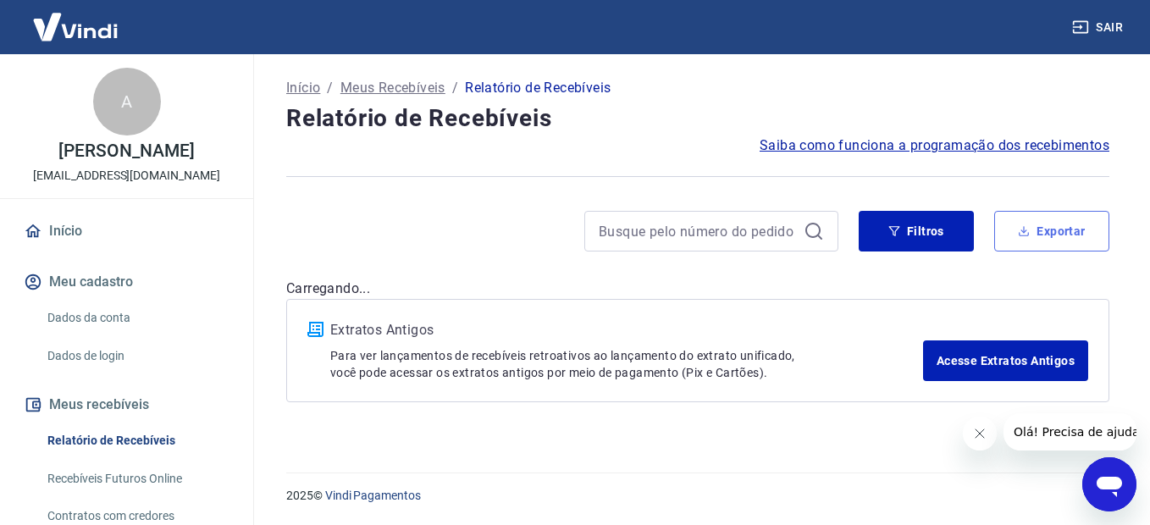
click at [1064, 236] on button "Exportar" at bounding box center [1051, 231] width 115 height 41
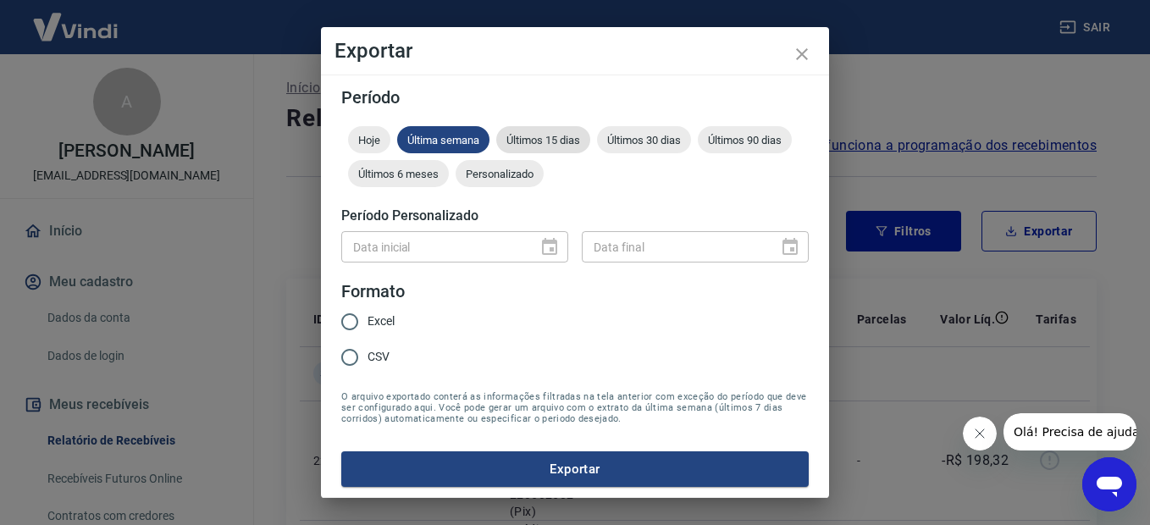
click at [550, 134] on span "Últimos 15 dias" at bounding box center [543, 140] width 94 height 13
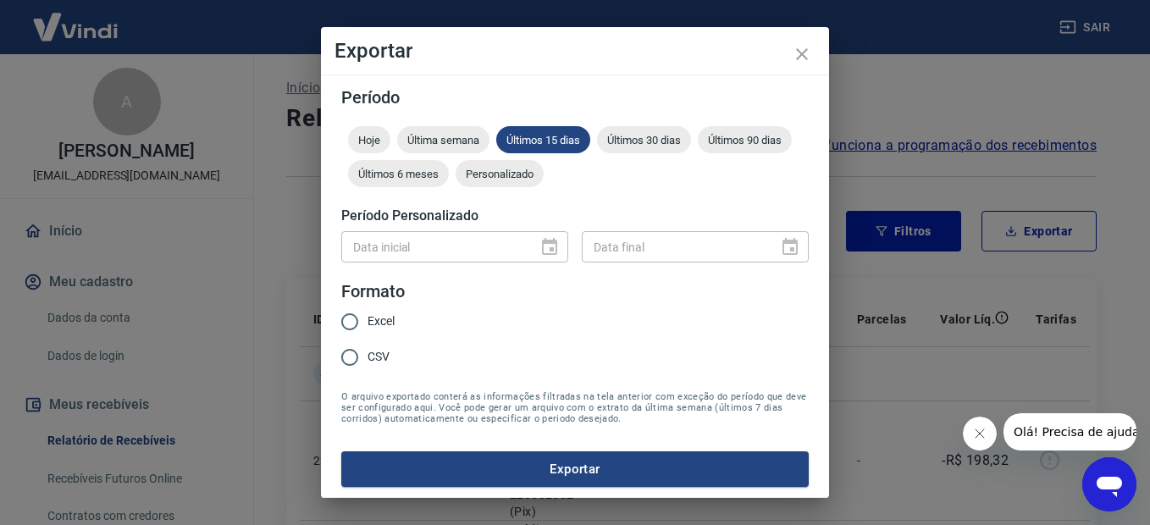
click at [351, 357] on input "CSV" at bounding box center [350, 358] width 36 height 36
radio input "true"
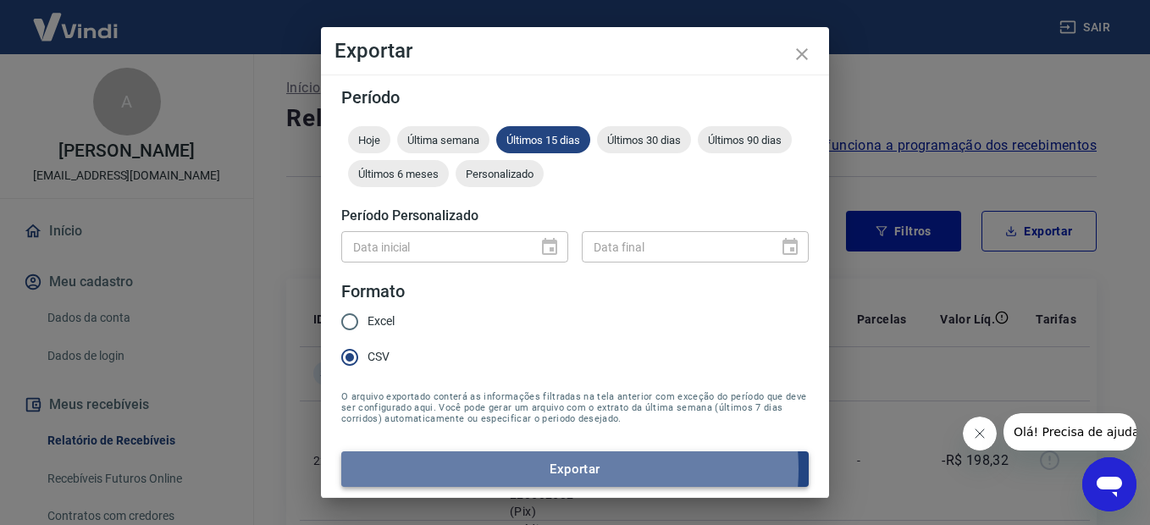
click at [569, 469] on button "Exportar" at bounding box center [574, 469] width 467 height 36
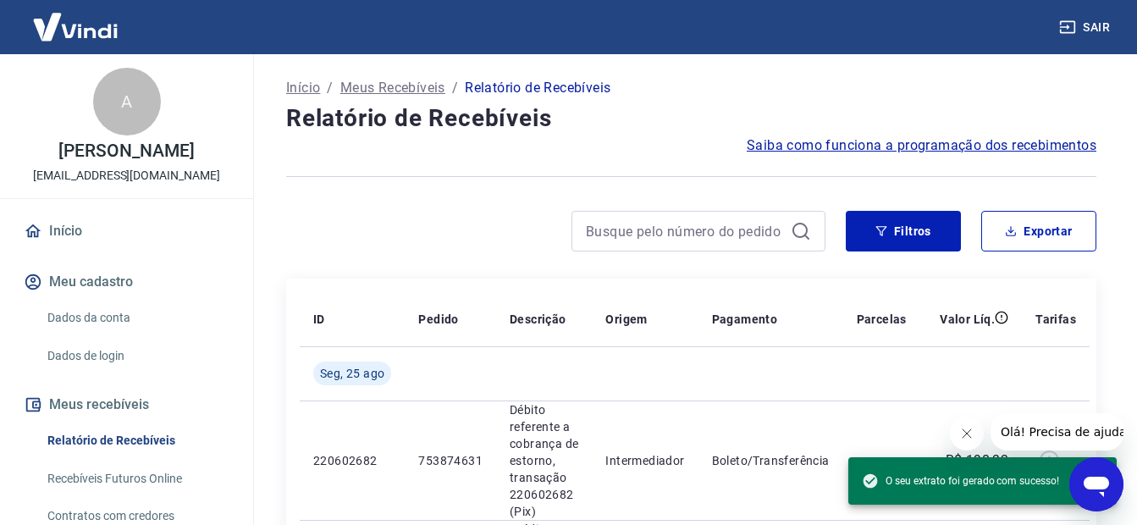
drag, startPoint x: 431, startPoint y: 203, endPoint x: 459, endPoint y: 202, distance: 28.0
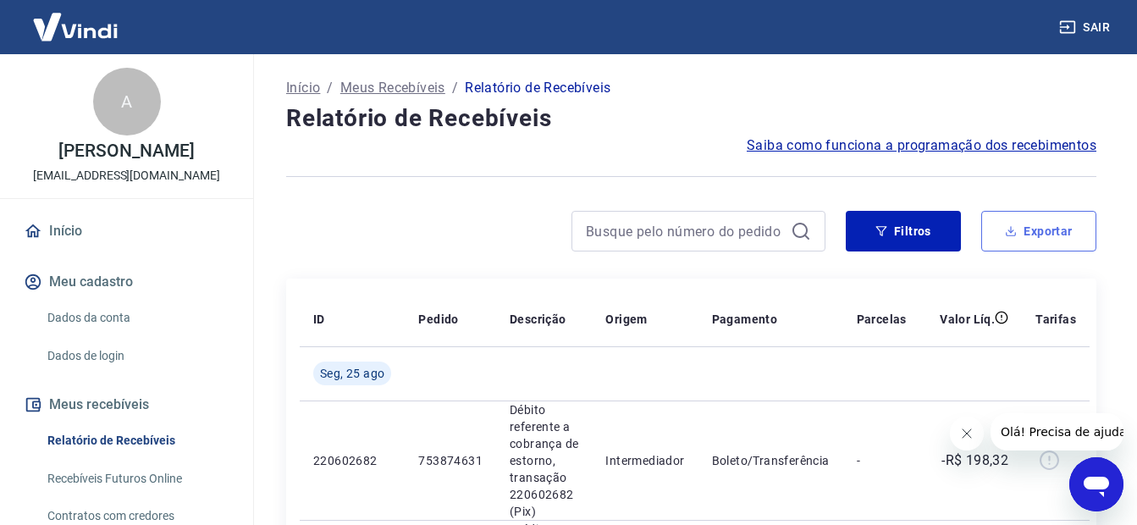
click at [1068, 223] on button "Exportar" at bounding box center [1038, 231] width 115 height 41
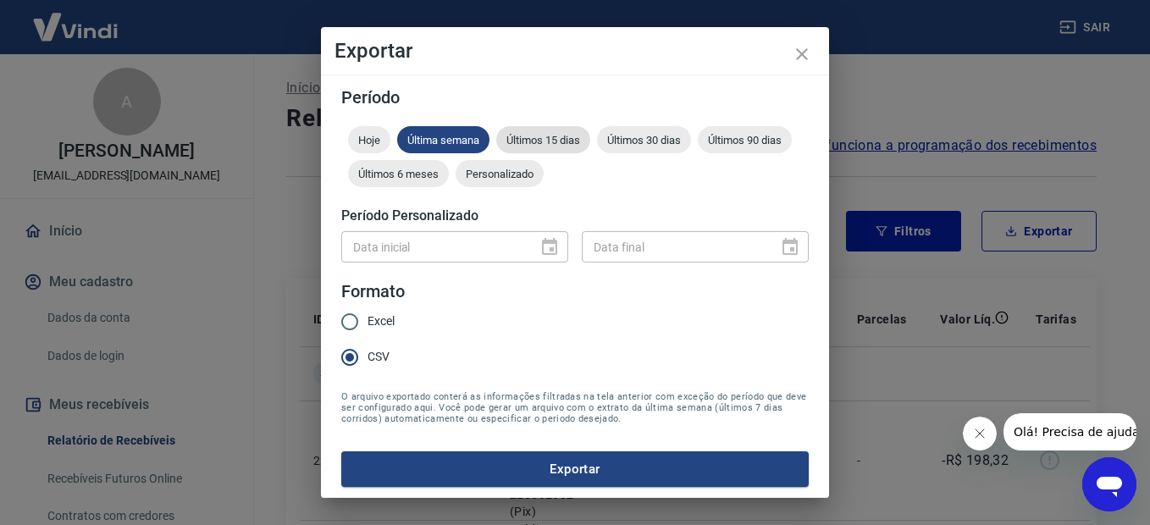
click at [554, 140] on span "Últimos 15 dias" at bounding box center [543, 140] width 94 height 13
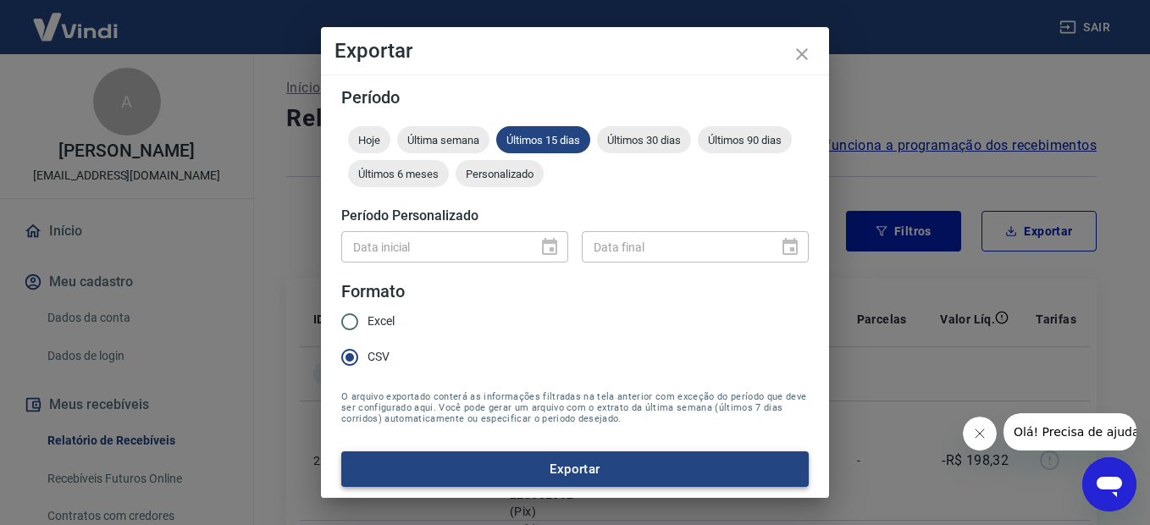
click at [565, 470] on button "Exportar" at bounding box center [574, 469] width 467 height 36
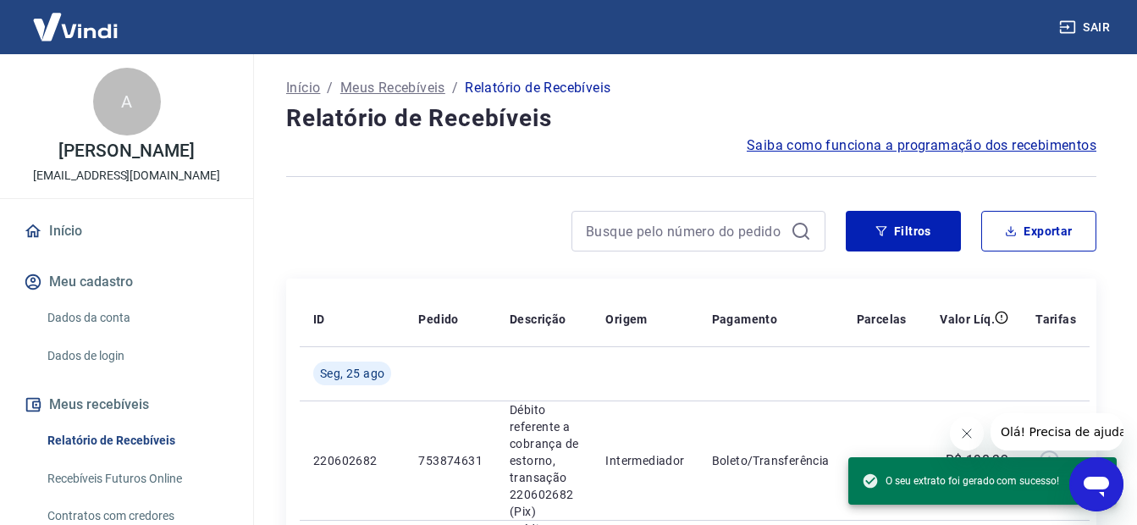
drag, startPoint x: 533, startPoint y: 204, endPoint x: 565, endPoint y: 198, distance: 32.7
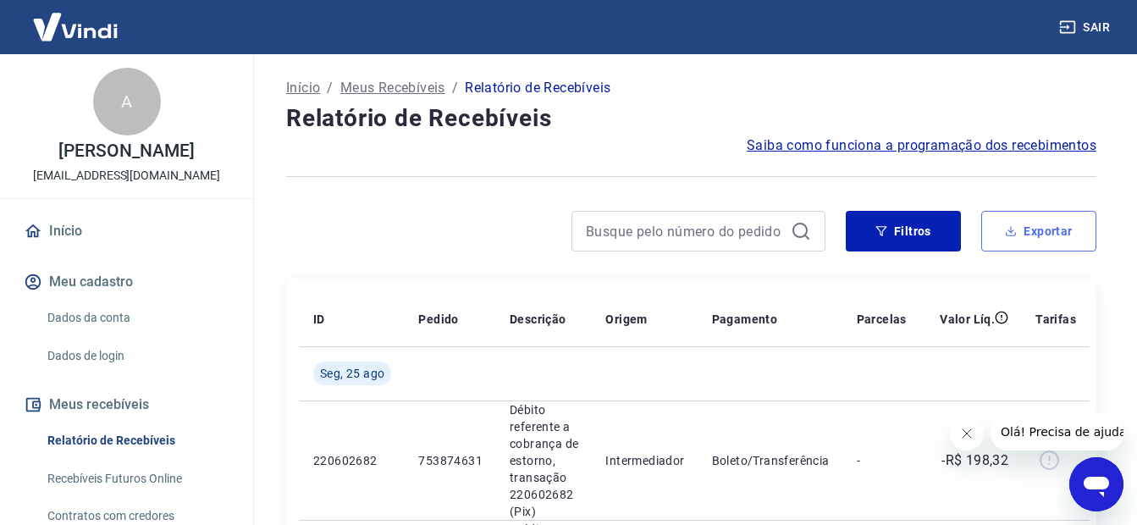
click at [1049, 236] on button "Exportar" at bounding box center [1038, 231] width 115 height 41
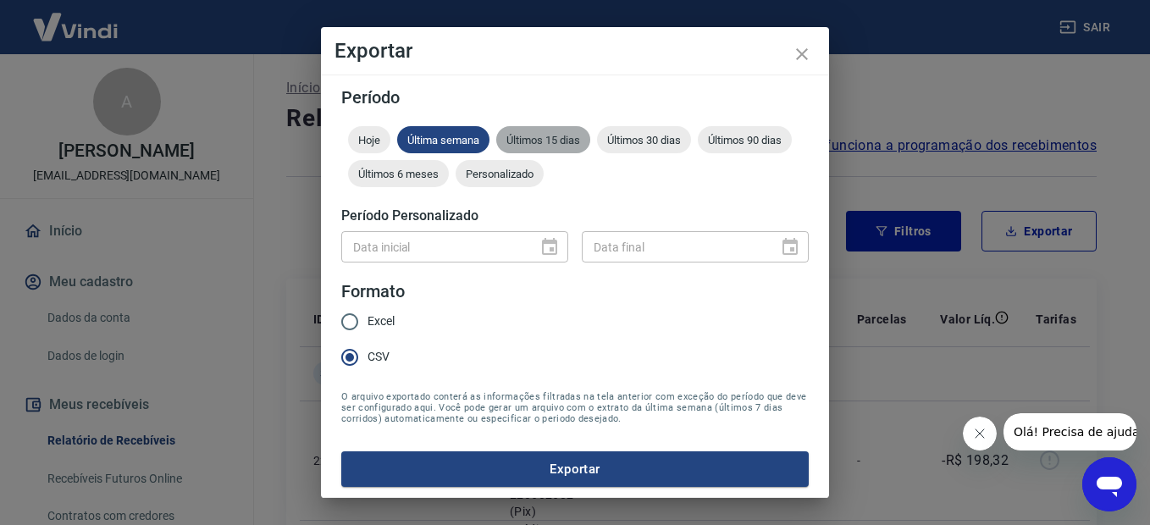
click at [554, 140] on span "Últimos 15 dias" at bounding box center [543, 140] width 94 height 13
click at [593, 467] on button "Exportar" at bounding box center [574, 469] width 467 height 36
